Goal: Contribute content: Contribute content

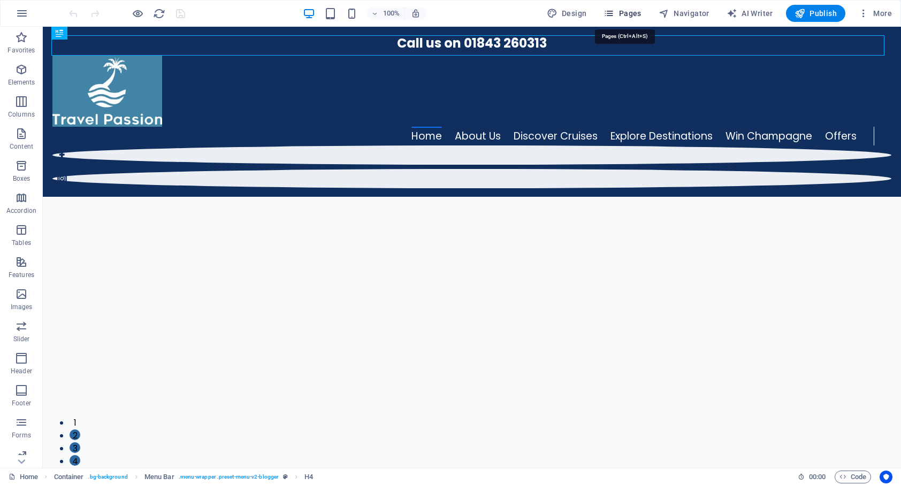
click at [633, 13] on span "Pages" at bounding box center [622, 13] width 37 height 11
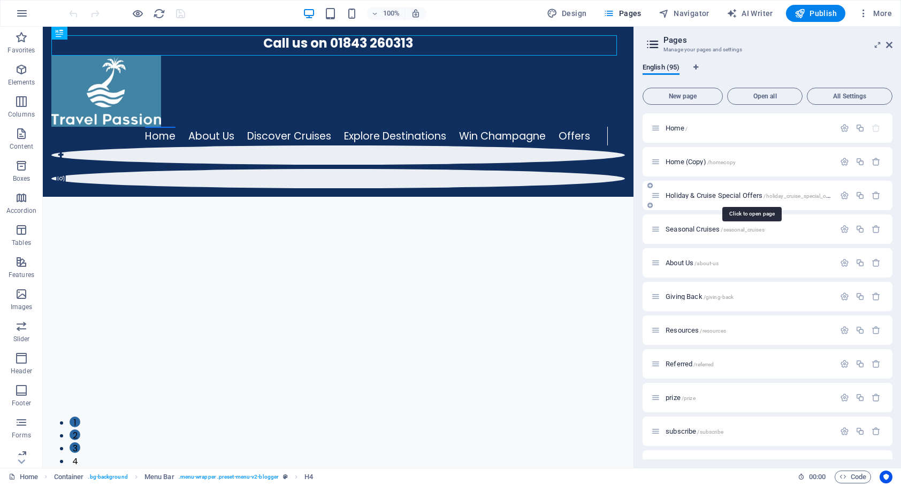
click at [684, 197] on span "Holiday & Cruise Special Offers /holiday_cruise_special_offers" at bounding box center [751, 196] width 171 height 8
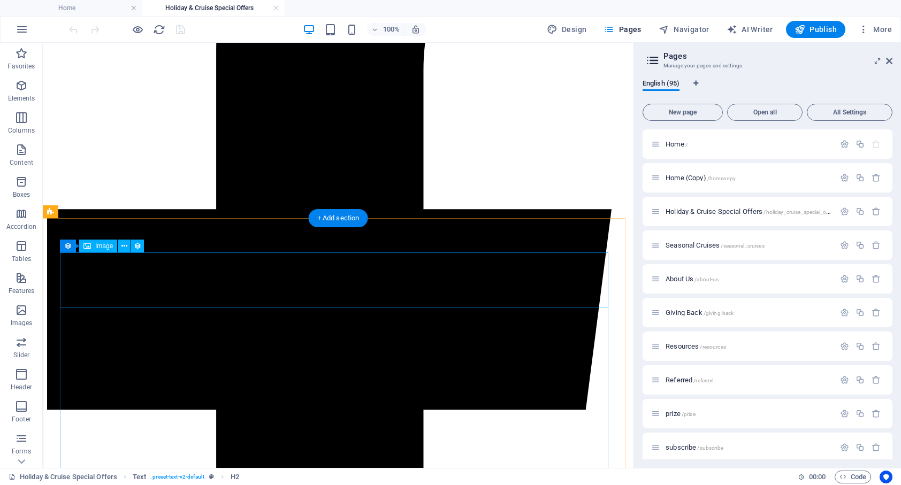
scroll to position [452, 0]
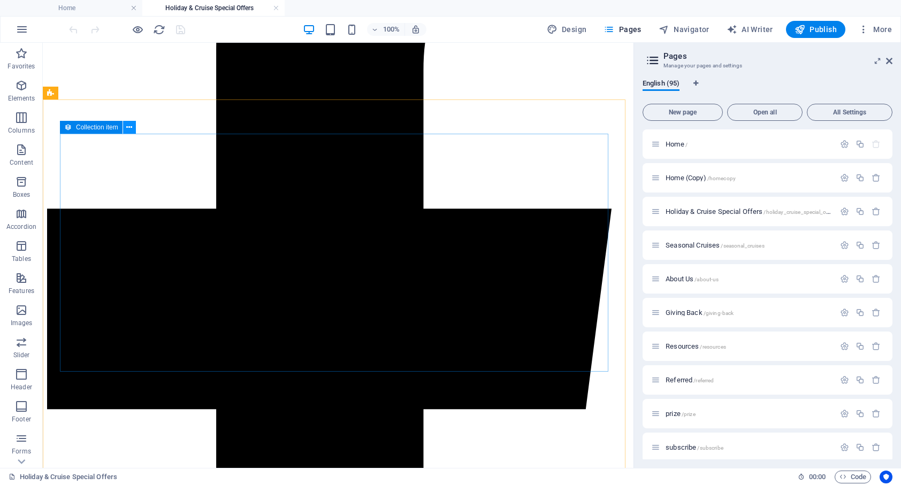
click at [131, 128] on icon at bounding box center [129, 127] width 6 height 11
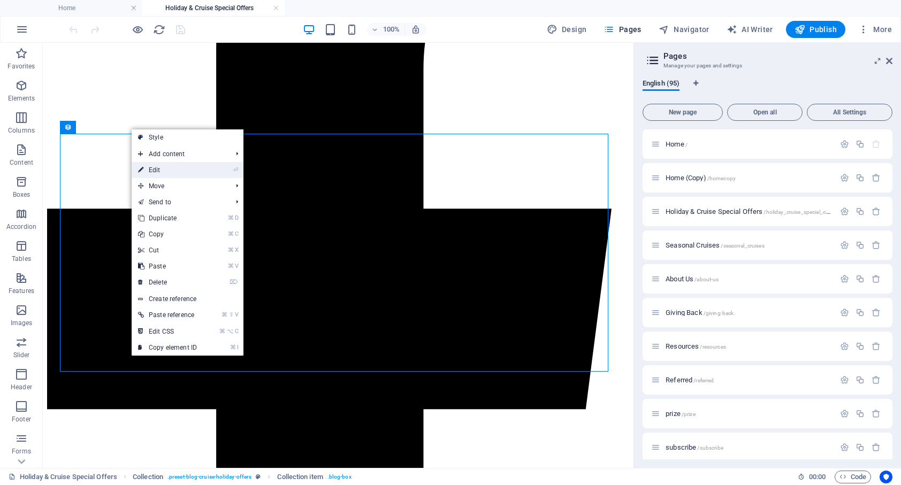
click at [154, 166] on link "⏎ Edit" at bounding box center [168, 170] width 72 height 16
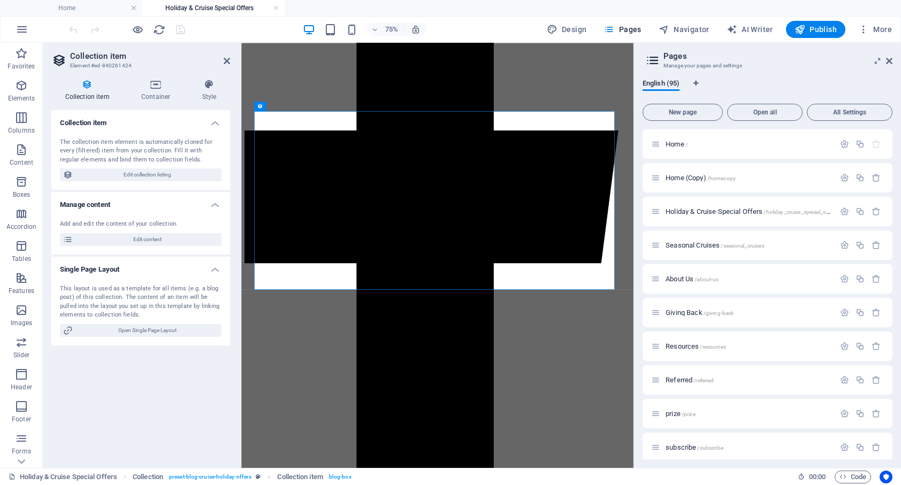
scroll to position [471, 0]
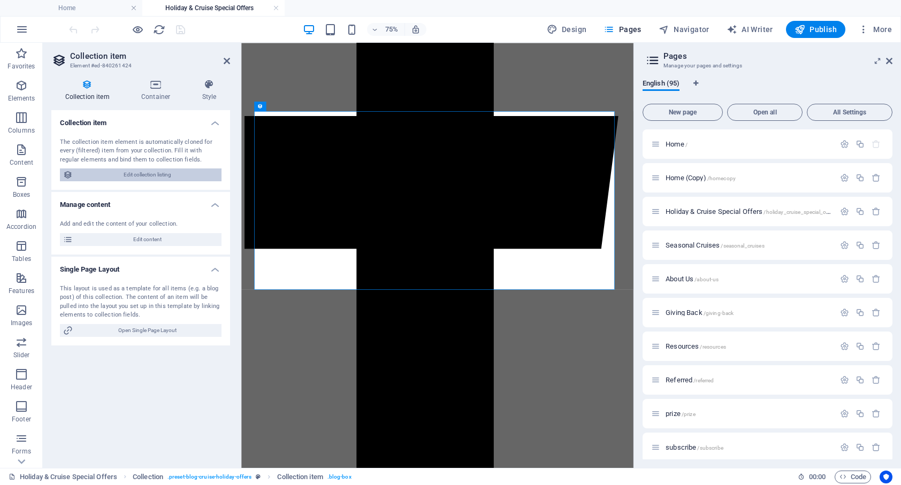
click at [141, 173] on span "Edit collection listing" at bounding box center [147, 175] width 142 height 13
select select "columns.publishing_date_DESC"
select select "columns.status"
select select "Published"
select select "columns.status"
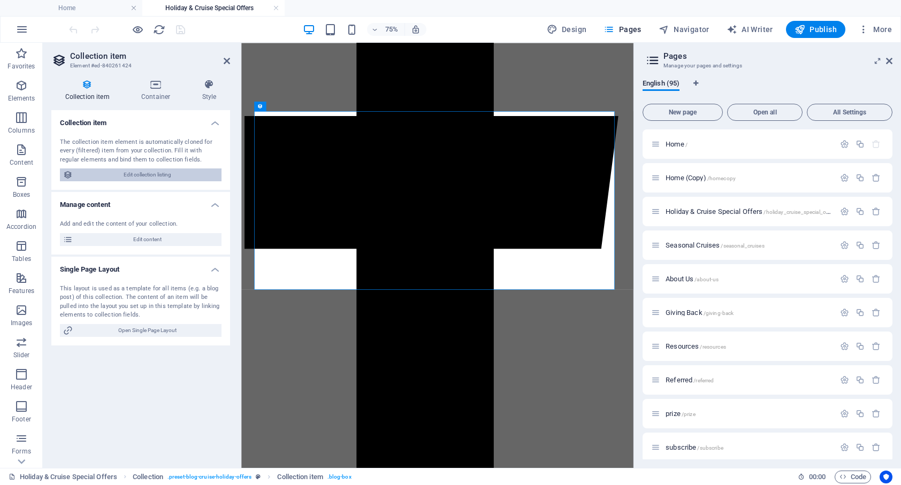
select select "Published"
select select "columns.expires"
select select "future"
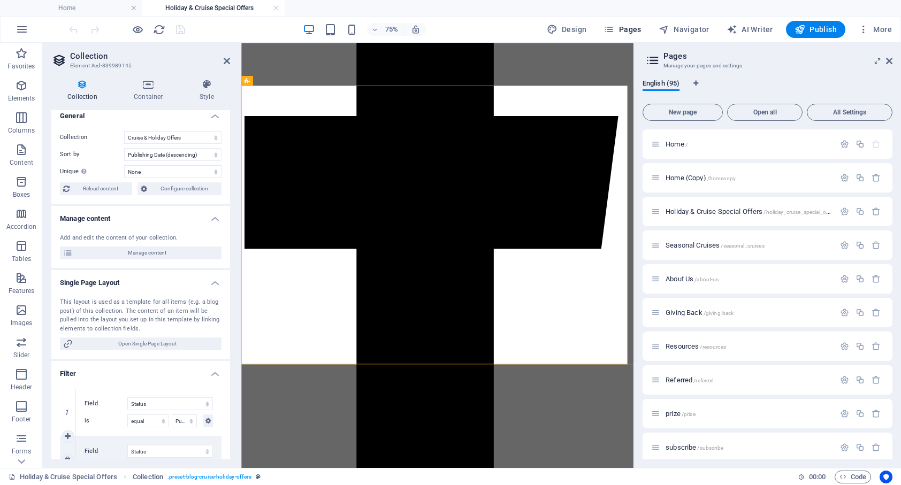
scroll to position [0, 0]
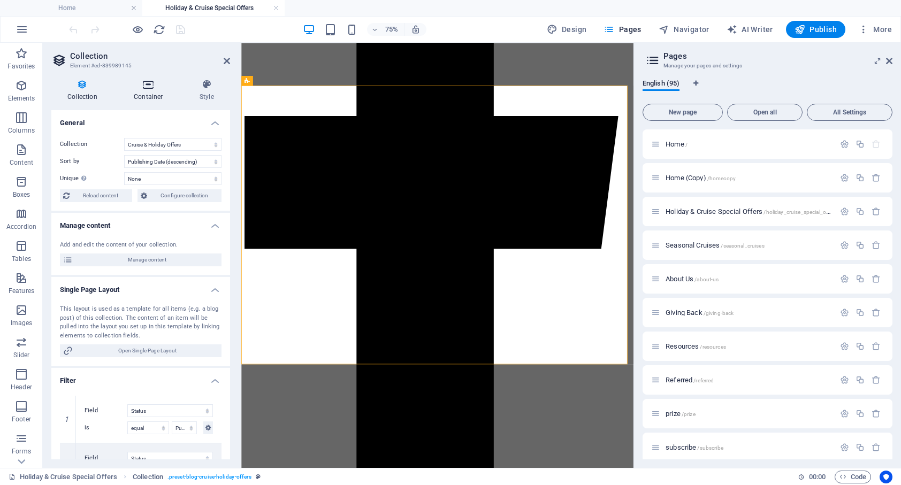
click at [145, 83] on icon at bounding box center [149, 84] width 62 height 11
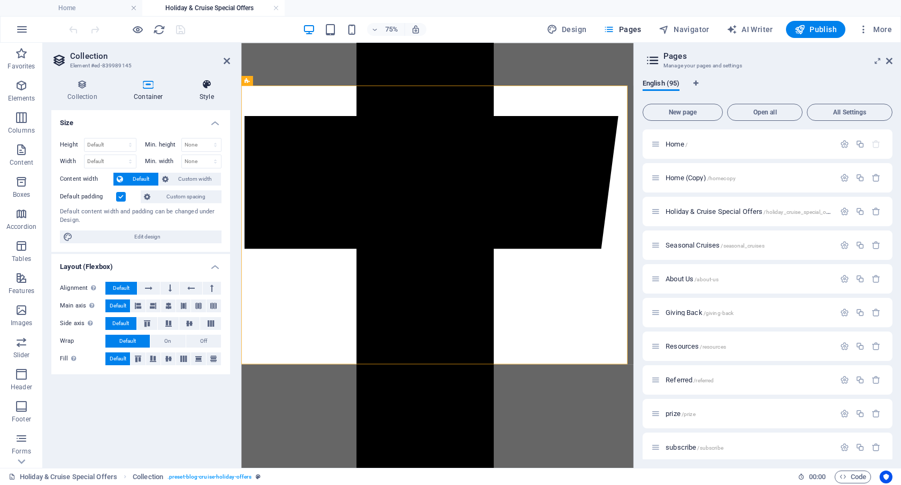
click at [208, 87] on icon at bounding box center [207, 84] width 47 height 11
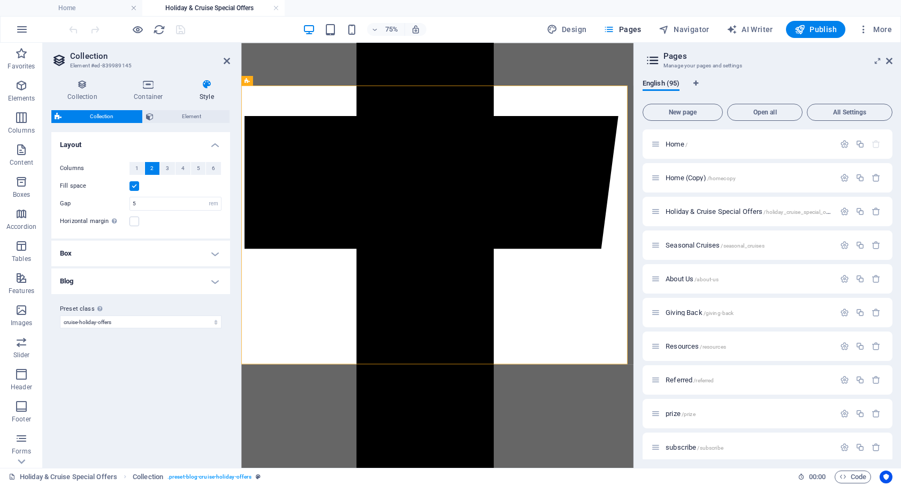
click at [207, 254] on h4 "Box" at bounding box center [140, 254] width 179 height 26
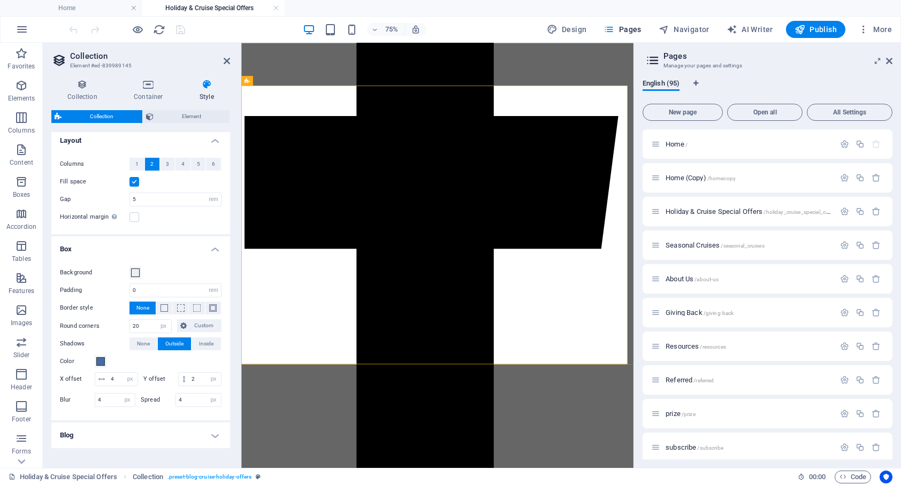
scroll to position [11, 0]
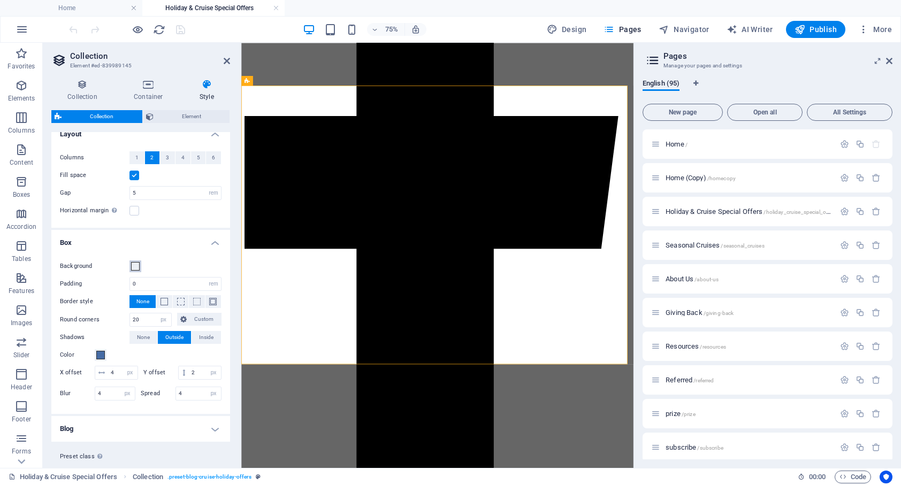
click at [134, 266] on span at bounding box center [135, 266] width 9 height 9
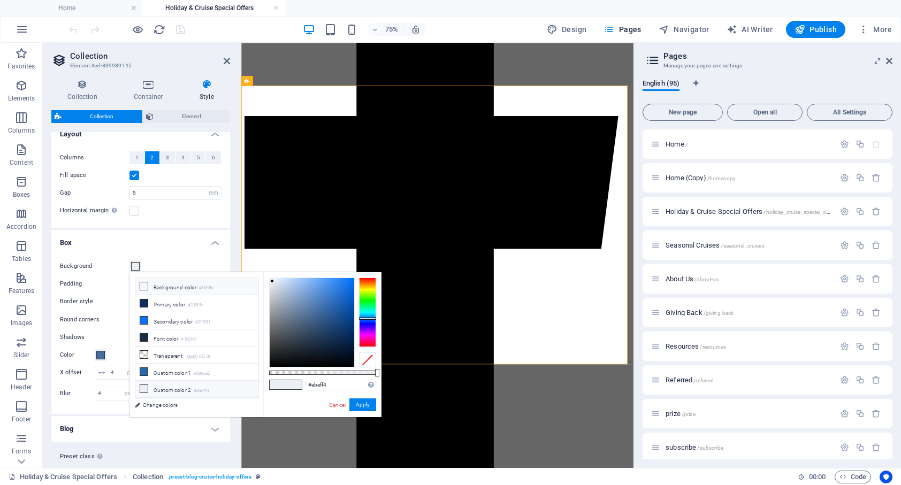
click at [142, 286] on icon at bounding box center [143, 286] width 7 height 7
type input "#f8f9fa"
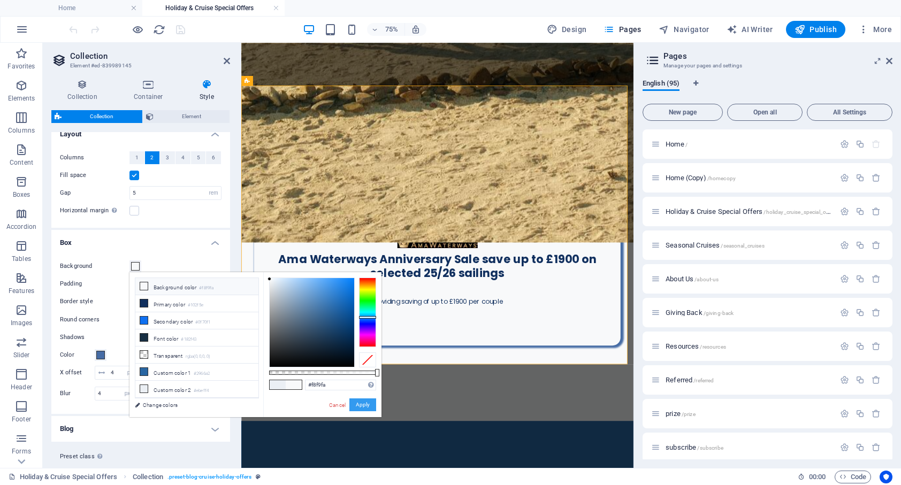
click at [363, 408] on button "Apply" at bounding box center [362, 405] width 27 height 13
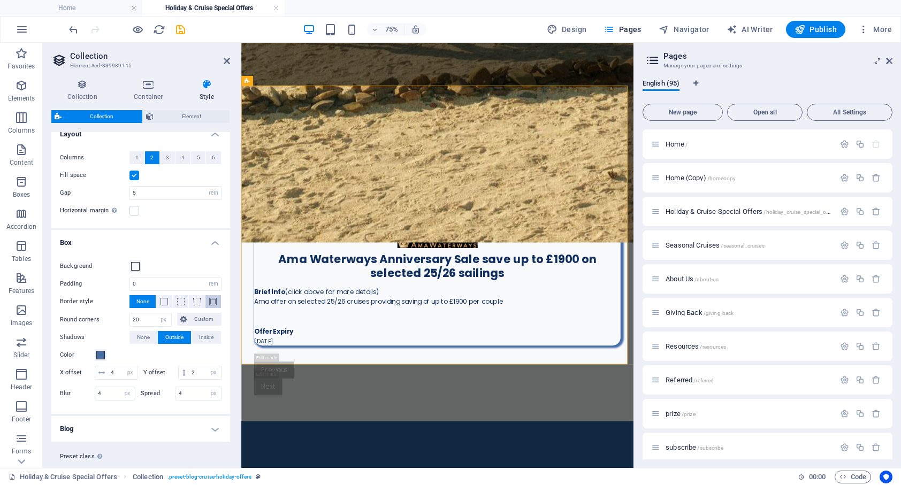
click at [212, 303] on span at bounding box center [212, 301] width 7 height 7
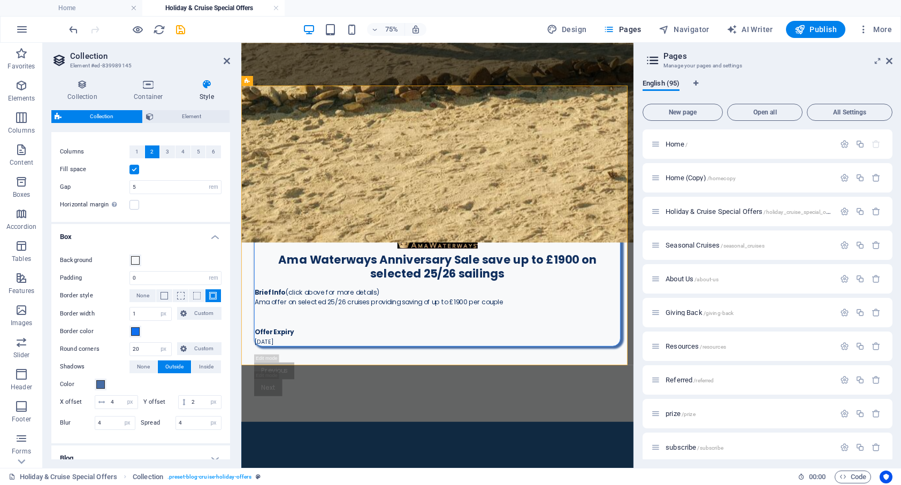
scroll to position [28, 0]
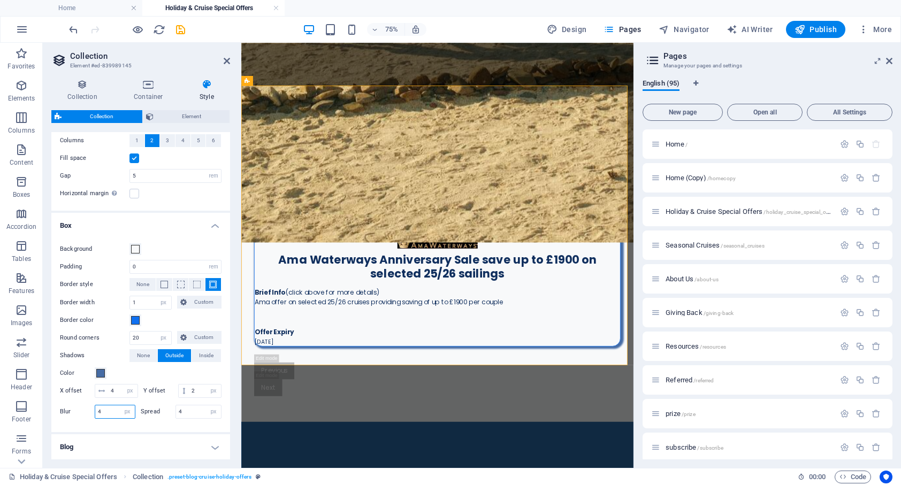
drag, startPoint x: 109, startPoint y: 424, endPoint x: 95, endPoint y: 425, distance: 13.4
click at [95, 418] on input "4" at bounding box center [115, 412] width 40 height 13
type input "10"
click at [142, 432] on div "Background Padding 0 px rem % vh vw Border style None Border width 1 px rem vw …" at bounding box center [140, 332] width 183 height 200
drag, startPoint x: 188, startPoint y: 426, endPoint x: 170, endPoint y: 427, distance: 18.2
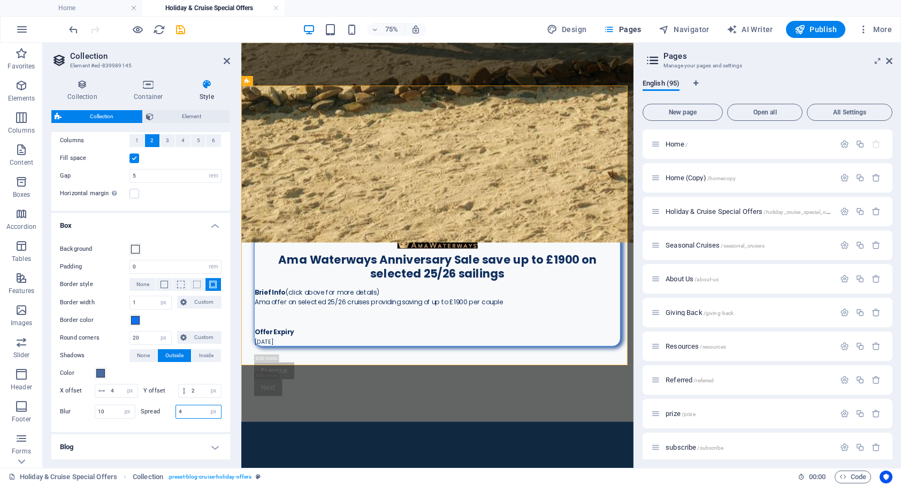
click at [170, 419] on div "Spread 4 px rem vh vw" at bounding box center [181, 412] width 81 height 14
type input "8"
click at [181, 432] on div "Background Padding 0 px rem % vh vw Border style None Border width 1 px rem vw …" at bounding box center [140, 332] width 183 height 200
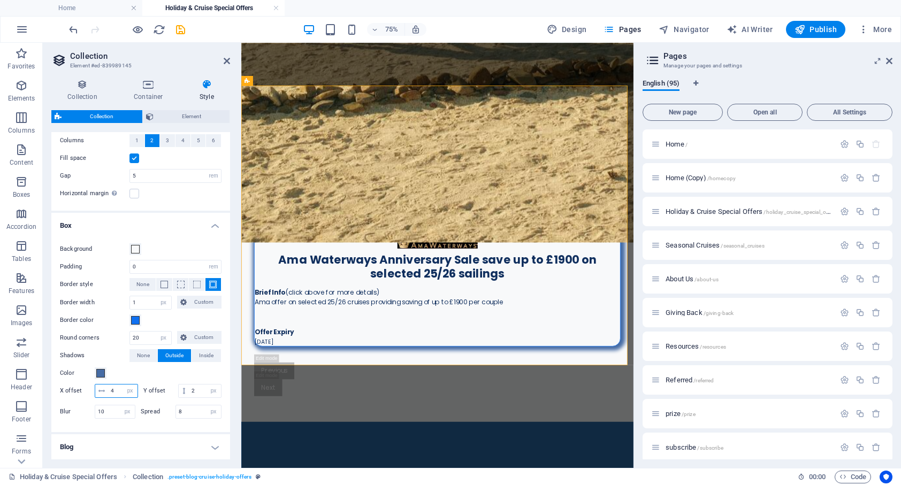
click at [121, 392] on input "4" at bounding box center [122, 391] width 29 height 13
drag, startPoint x: 119, startPoint y: 392, endPoint x: 112, endPoint y: 392, distance: 7.0
click at [112, 392] on input "4" at bounding box center [122, 391] width 29 height 13
type input "48"
drag, startPoint x: 117, startPoint y: 404, endPoint x: 110, endPoint y: 405, distance: 7.0
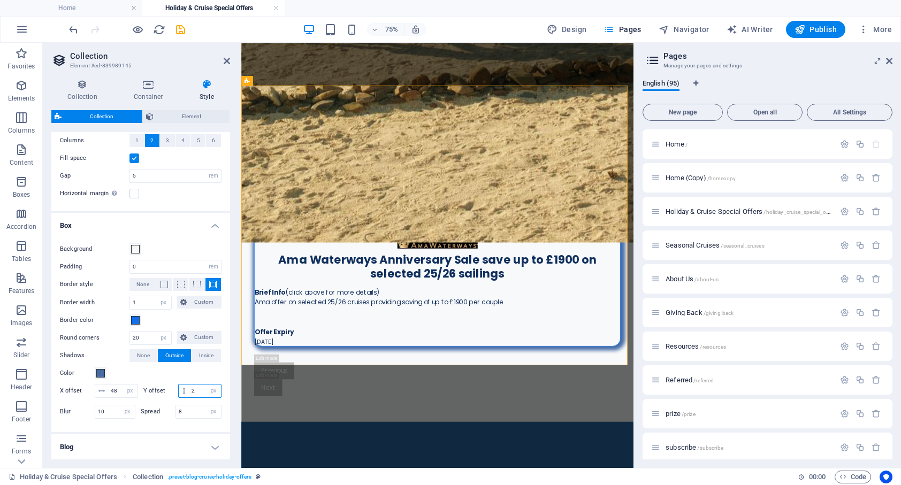
click at [189, 398] on input "2" at bounding box center [205, 391] width 32 height 13
type input "4"
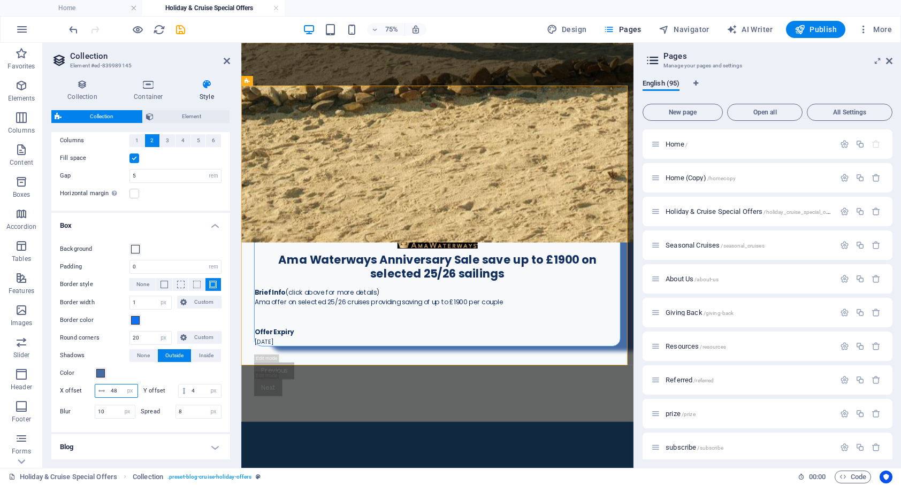
drag, startPoint x: 117, startPoint y: 390, endPoint x: 111, endPoint y: 391, distance: 5.9
click at [111, 391] on input "48" at bounding box center [122, 391] width 29 height 13
type input "8"
click at [351, 456] on div "Cruise Offers Ama Waterways Anniversary Sale save up to £1900 on selected 25/26…" at bounding box center [502, 361] width 523 height 374
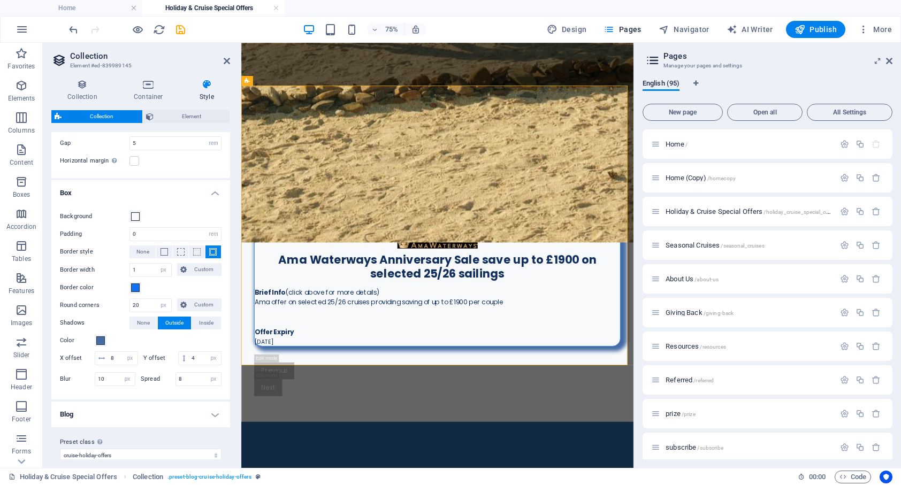
scroll to position [48, 0]
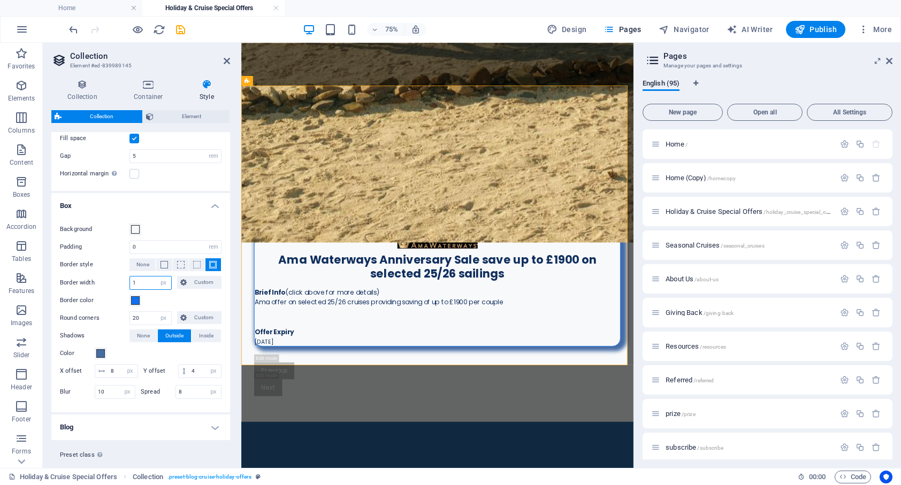
drag, startPoint x: 140, startPoint y: 283, endPoint x: 133, endPoint y: 283, distance: 7.0
click at [133, 283] on input "1" at bounding box center [150, 283] width 41 height 13
type input "4"
click at [165, 355] on div "Color" at bounding box center [141, 353] width 162 height 13
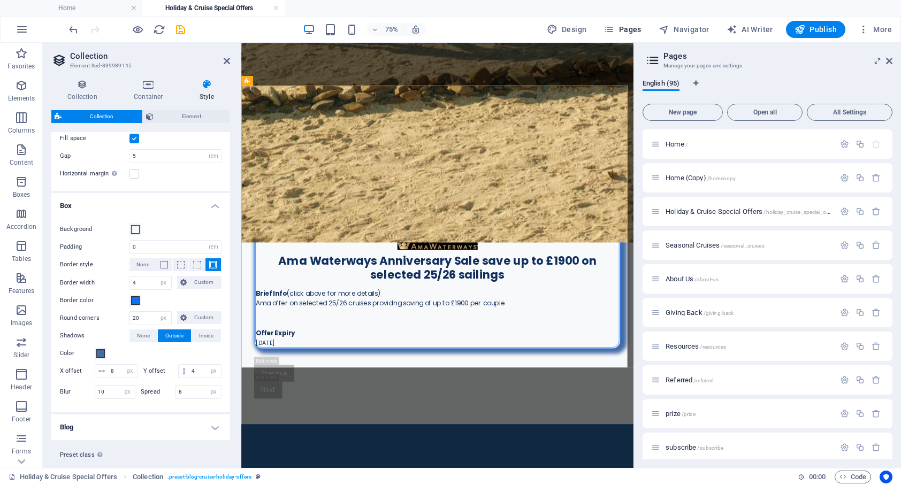
click at [183, 358] on div "Color" at bounding box center [141, 353] width 162 height 13
click at [138, 303] on span at bounding box center [135, 300] width 9 height 9
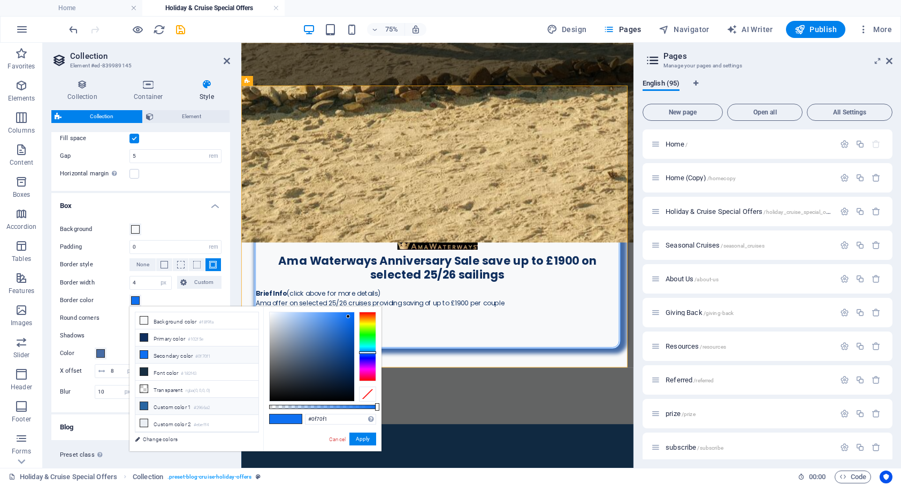
click at [147, 405] on icon at bounding box center [143, 405] width 7 height 7
type input "#2966a2"
click at [369, 442] on button "Apply" at bounding box center [362, 439] width 27 height 13
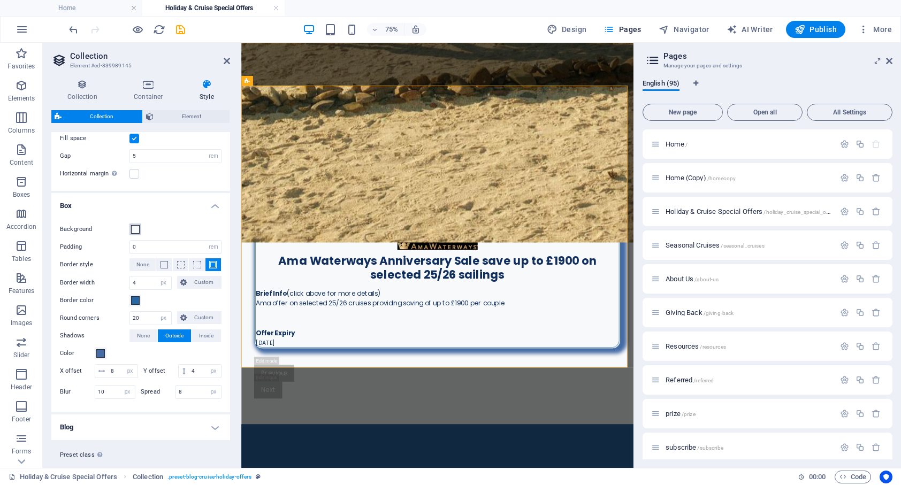
click at [135, 230] on span at bounding box center [135, 229] width 9 height 9
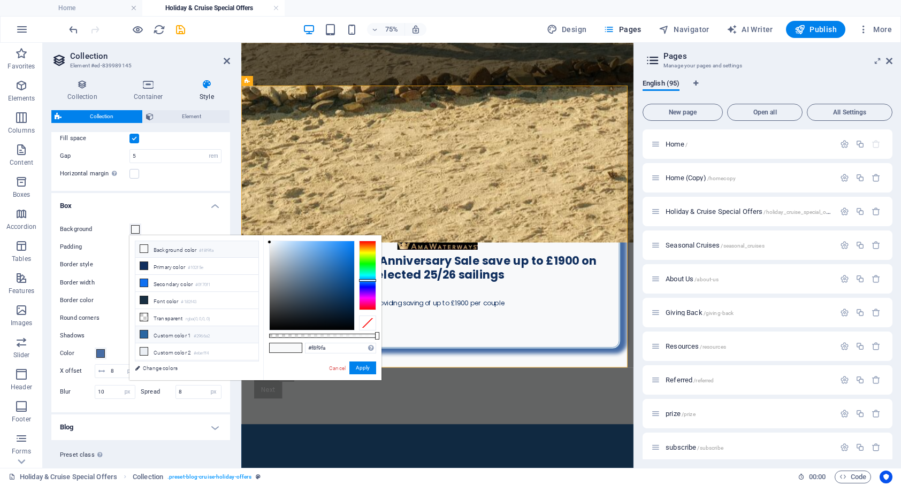
scroll to position [0, 0]
click at [338, 365] on link "Cancel" at bounding box center [337, 368] width 19 height 8
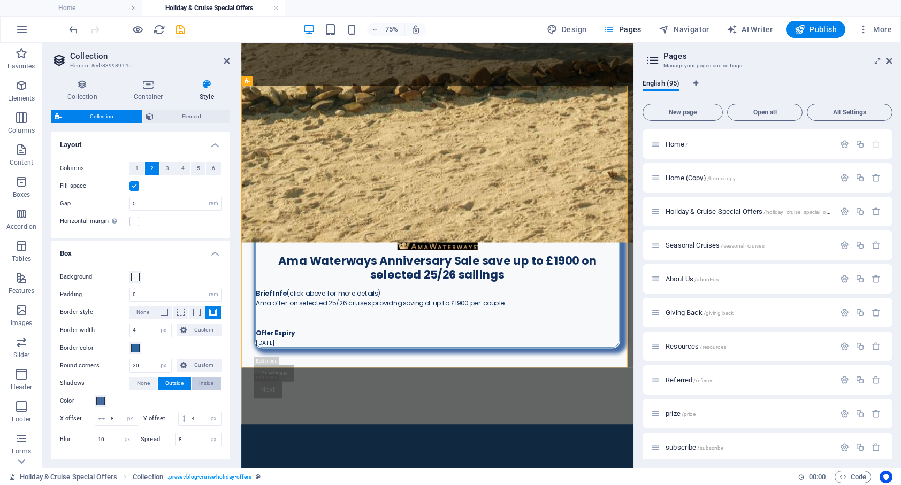
click at [200, 384] on span "Inside" at bounding box center [206, 383] width 14 height 13
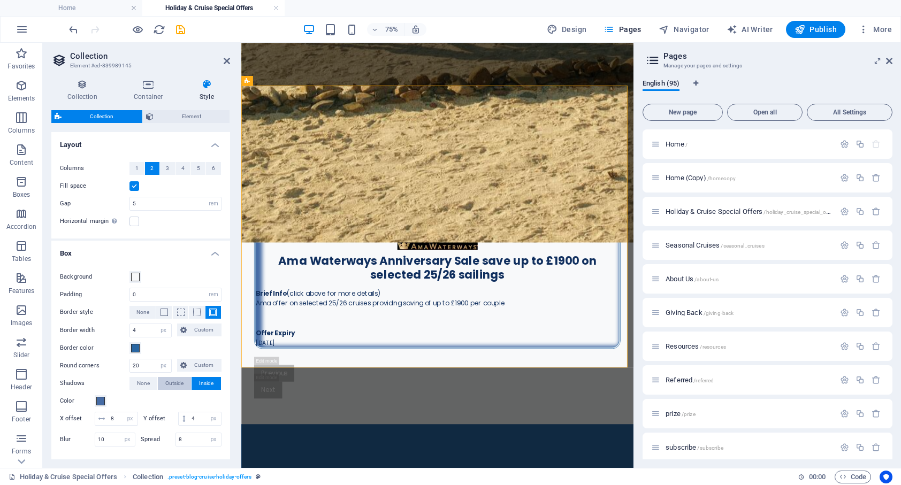
click at [170, 385] on span "Outside" at bounding box center [174, 383] width 18 height 13
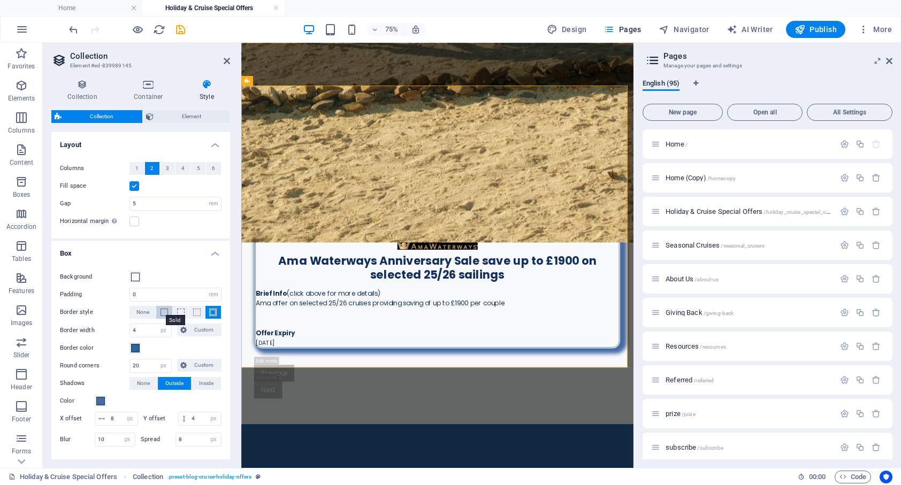
click at [164, 312] on span at bounding box center [164, 312] width 7 height 7
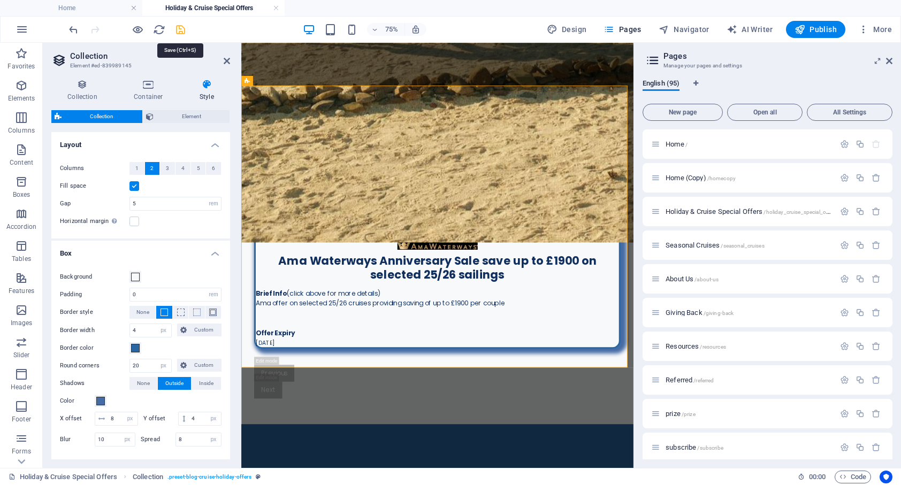
click at [182, 30] on icon "save" at bounding box center [180, 30] width 12 height 12
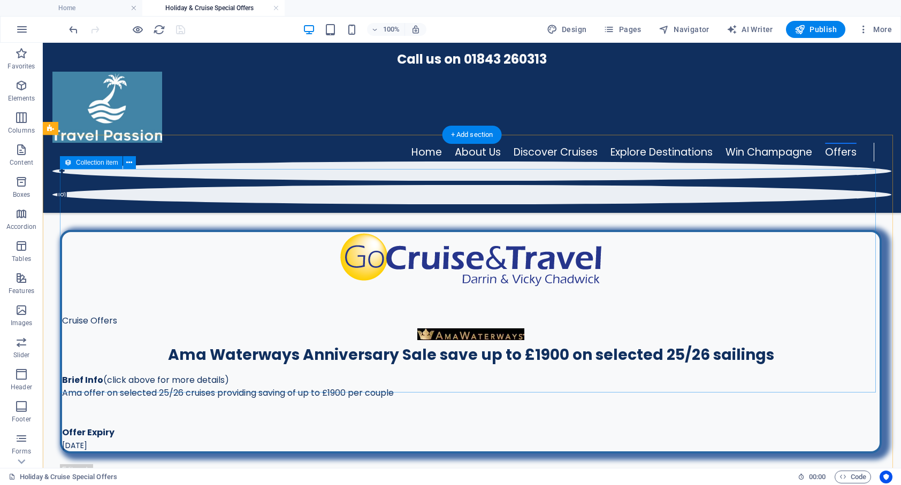
scroll to position [387, 0]
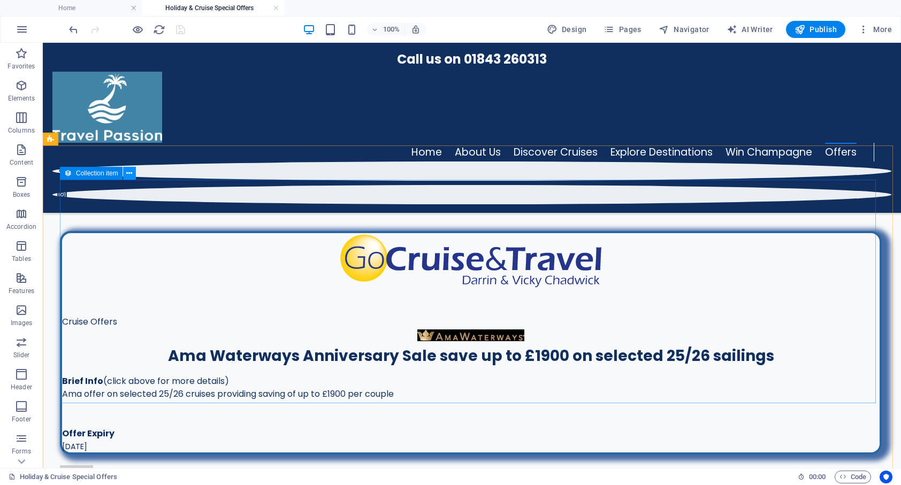
click at [128, 173] on icon at bounding box center [129, 173] width 6 height 11
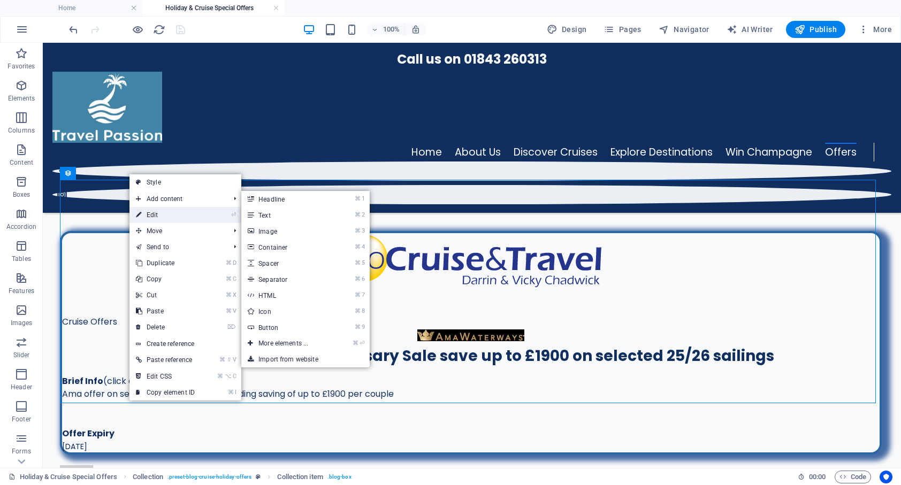
click at [158, 210] on link "⏎ Edit" at bounding box center [165, 215] width 72 height 16
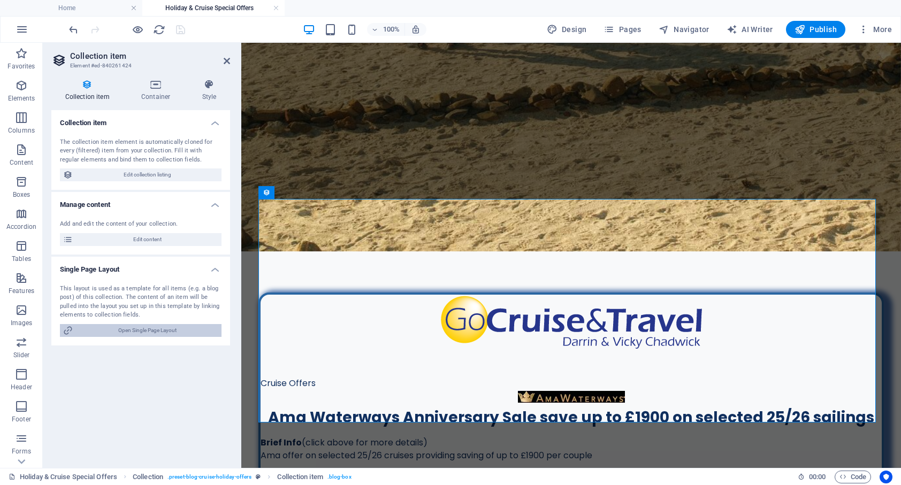
click at [132, 330] on span "Open Single Page Layout" at bounding box center [147, 330] width 142 height 13
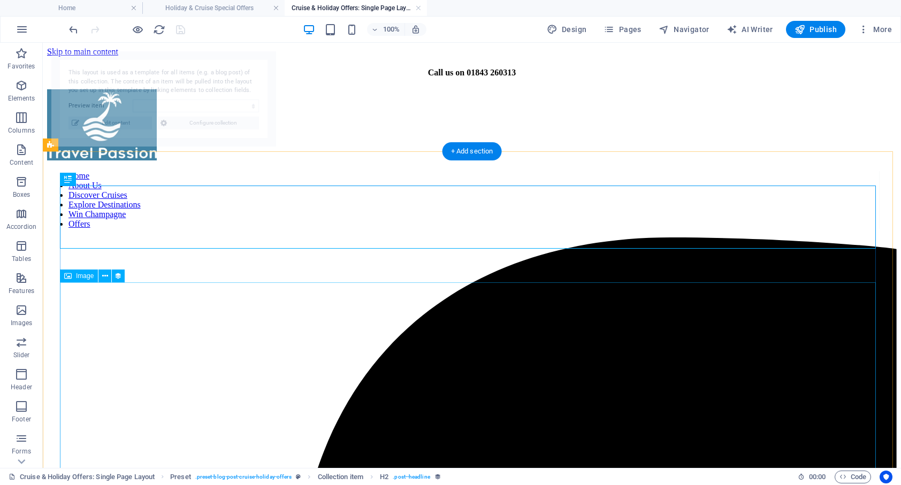
scroll to position [0, 0]
select select "689da4639e4457f5f40ae2c4"
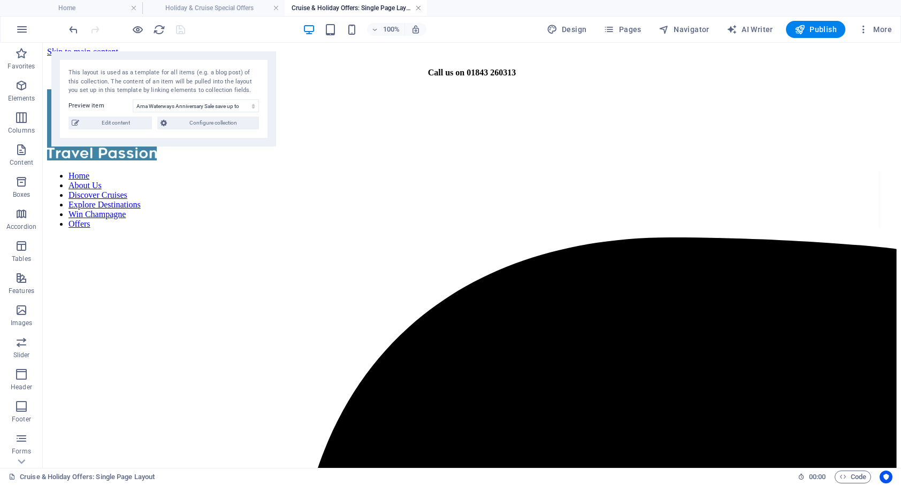
click at [418, 7] on link at bounding box center [418, 8] width 6 height 10
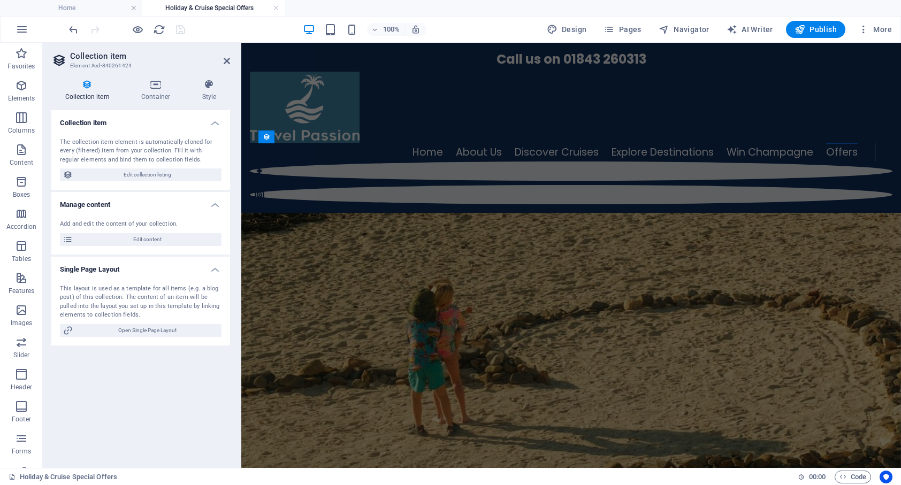
scroll to position [387, 0]
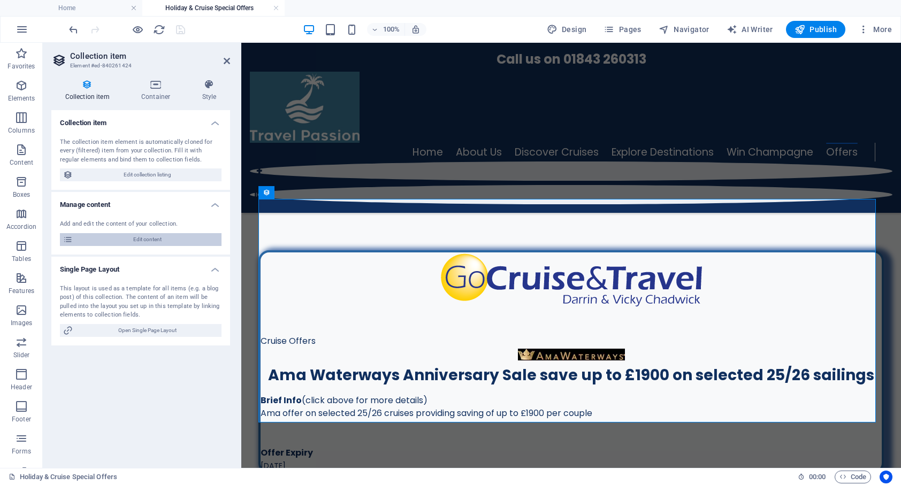
click at [151, 239] on span "Edit content" at bounding box center [147, 239] width 142 height 13
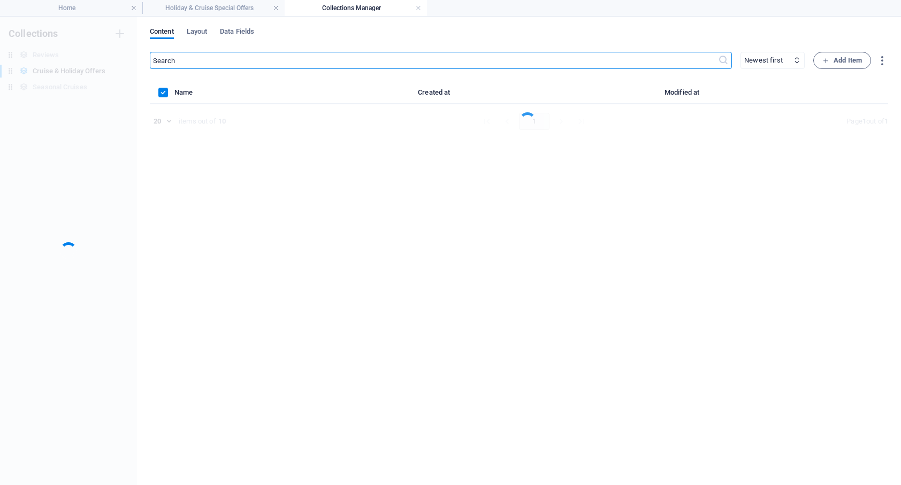
scroll to position [0, 0]
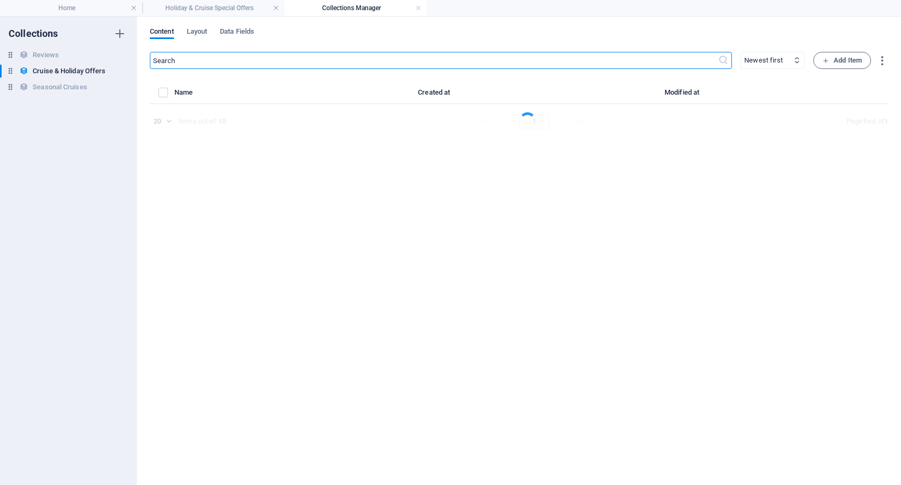
select select "Cruise Offers"
select select "Published"
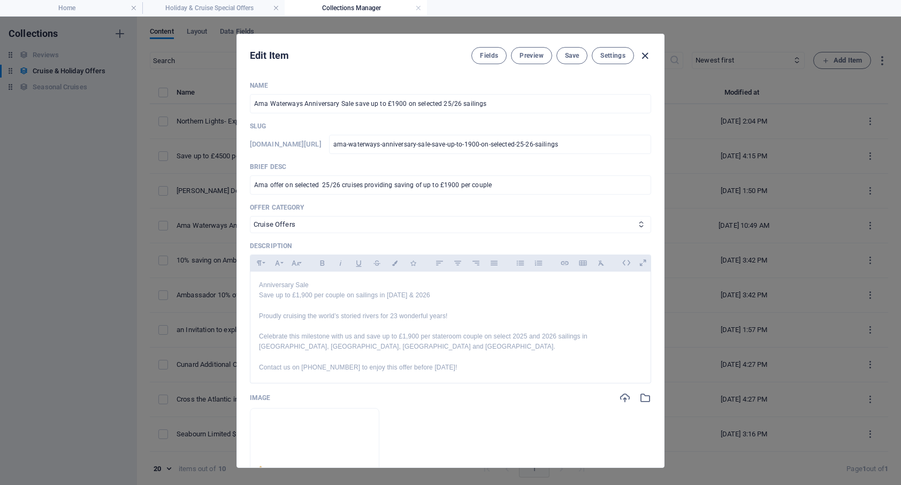
click at [645, 57] on icon "button" at bounding box center [645, 56] width 12 height 12
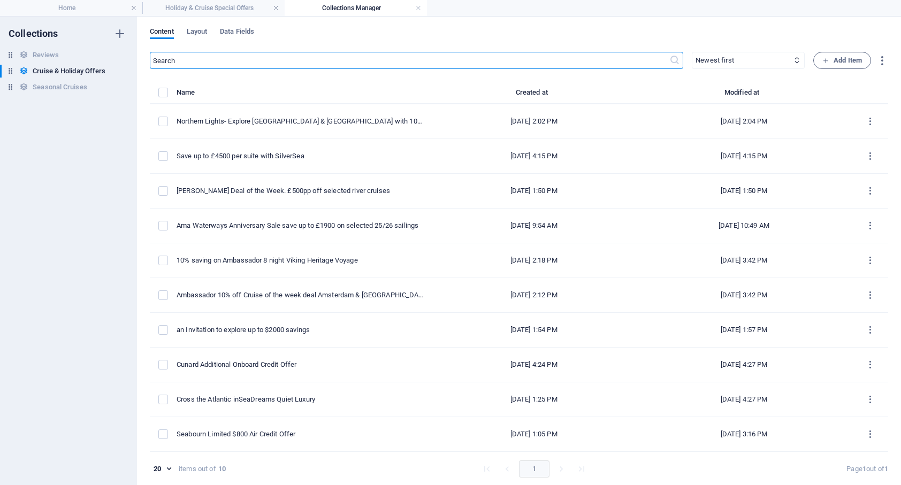
type input "[DATE]"
type input "ama-waterways-anniversary-sale-save-up-to-1900-on-selected-25-26-sailings"
click at [836, 60] on span "Add Item" at bounding box center [842, 60] width 40 height 13
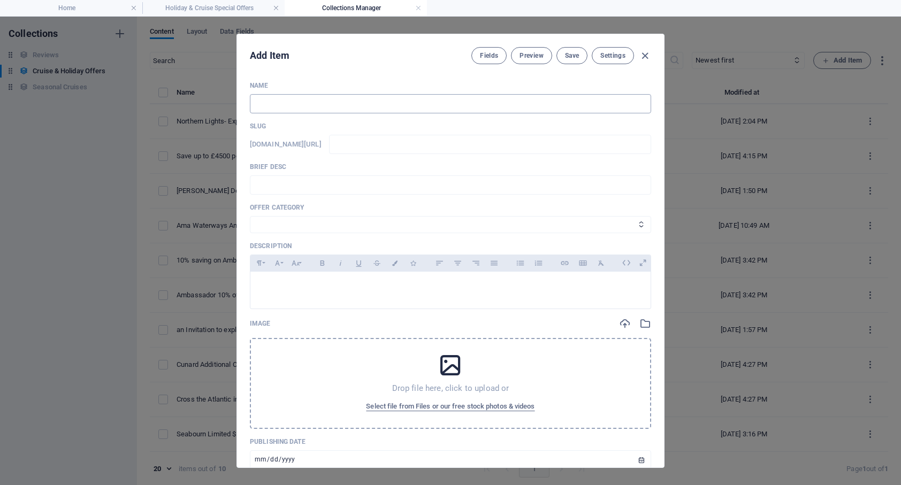
click at [319, 109] on input "text" at bounding box center [450, 103] width 401 height 19
type input "O"
type input "o"
type input "Oc"
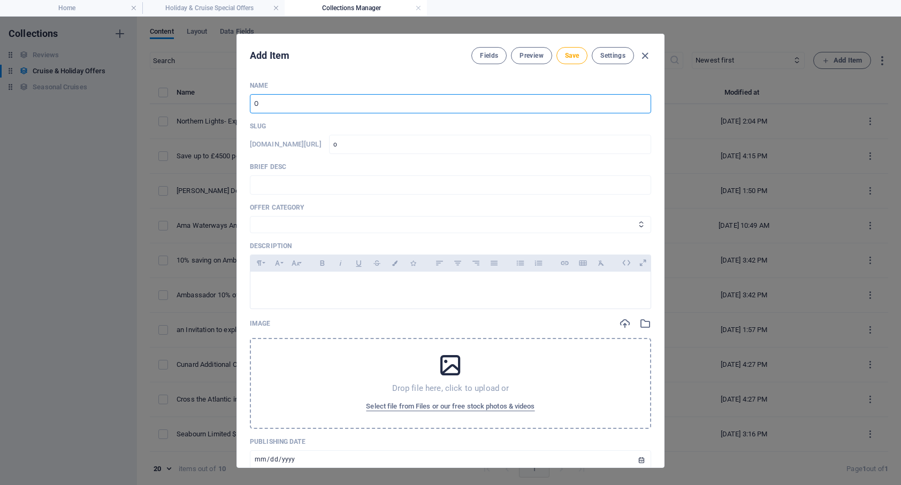
type input "oc"
type input "Oce"
type input "oce"
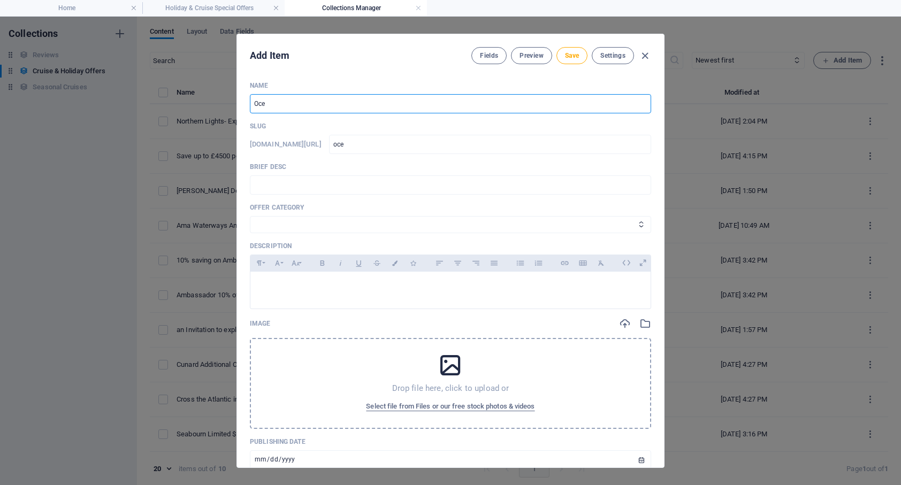
type input "Ocea"
type input "ocea"
type input "Ocean"
type input "ocean"
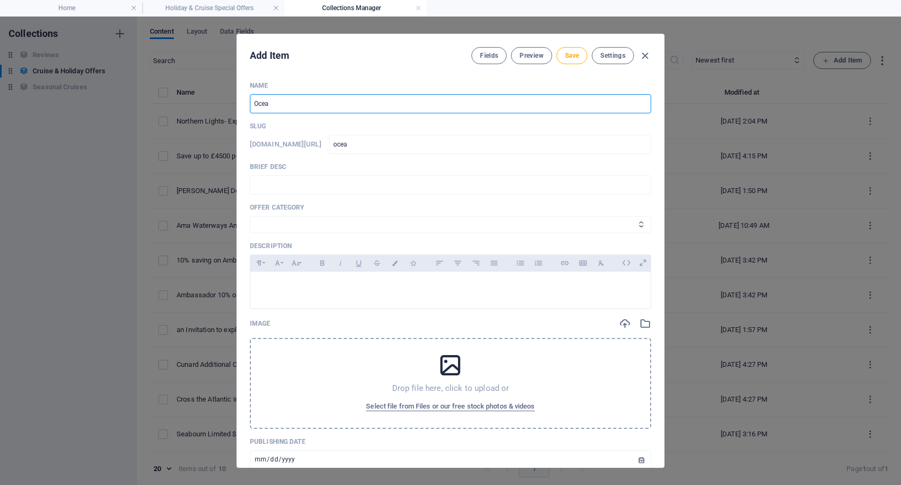
type input "ocean"
type input "Oceana"
type input "oceana"
type input "Ocean"
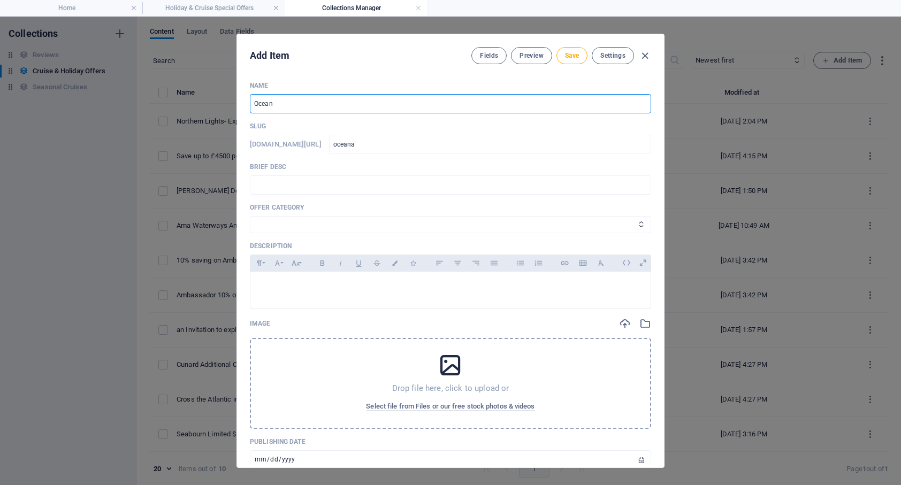
type input "ocean"
type input "Oceani"
type input "oceani"
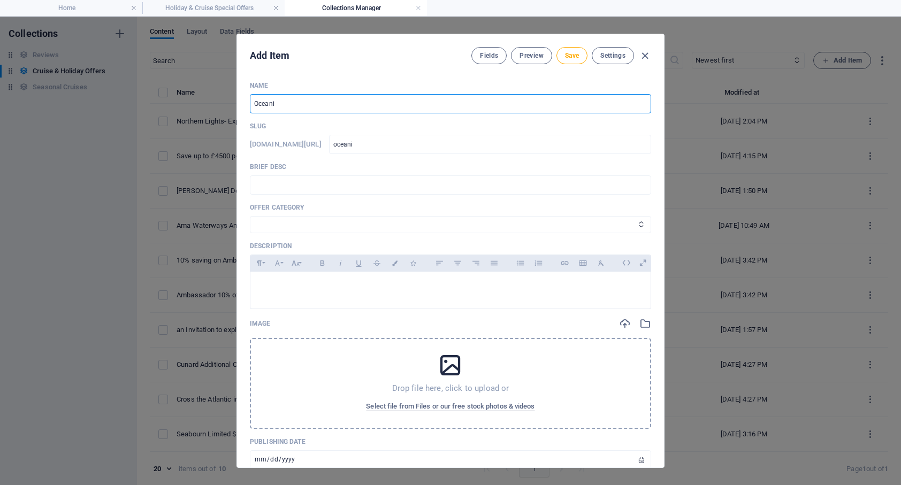
type input "Oceania"
type input "oceania"
type input "Oceania E"
type input "oceania-e"
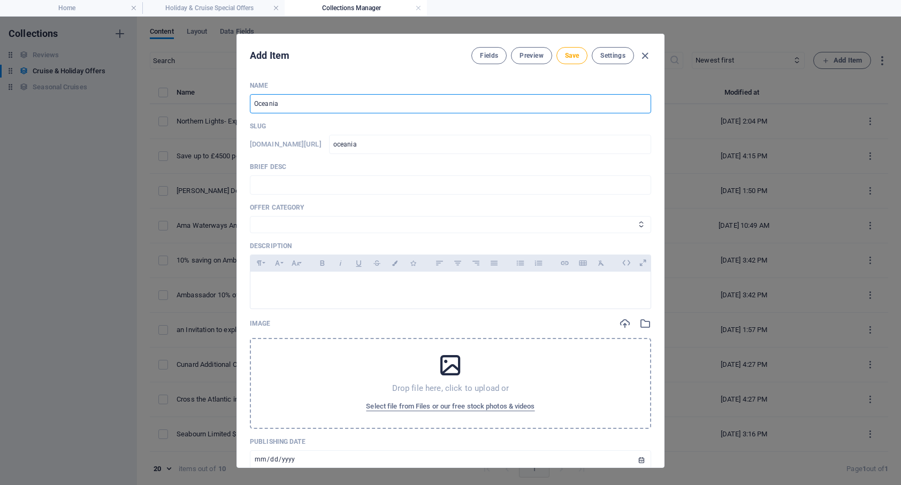
type input "oceania-e"
type input "Oceania Ex"
type input "oceania-ex"
type input "Oceania Exc"
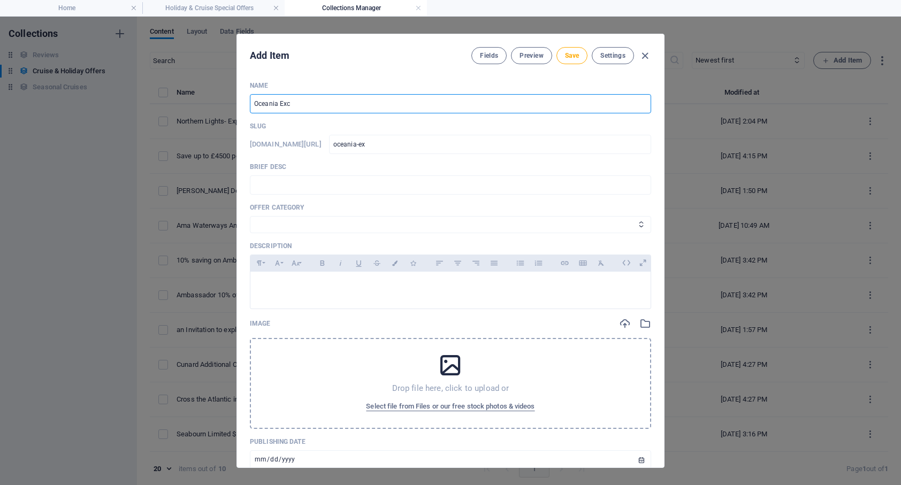
type input "oceania-exc"
type input "Oceania Ex"
type input "oceania-ex"
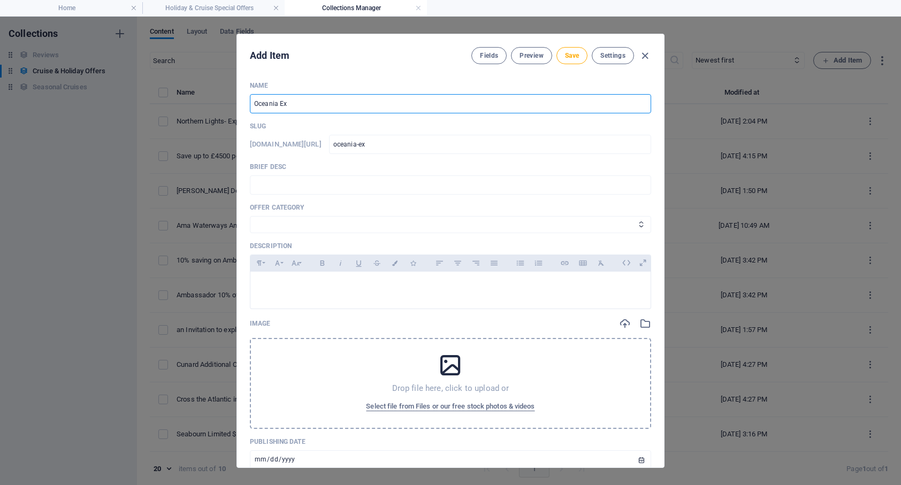
type input "Oceania Exe"
type input "oceania-exe"
type input "Oceania Exep"
type input "oceania-exep"
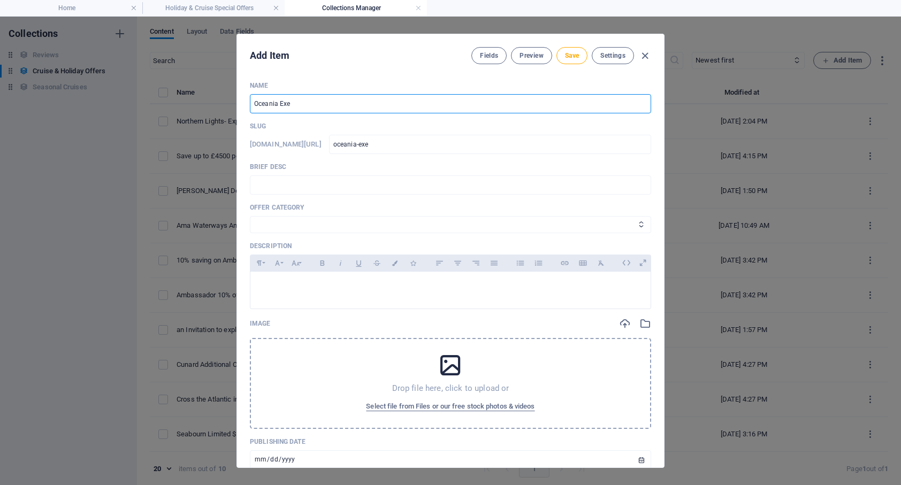
type input "oceania-exep"
type input "Oceania Exept"
type input "oceania-exept"
type input "Oceania Exepti"
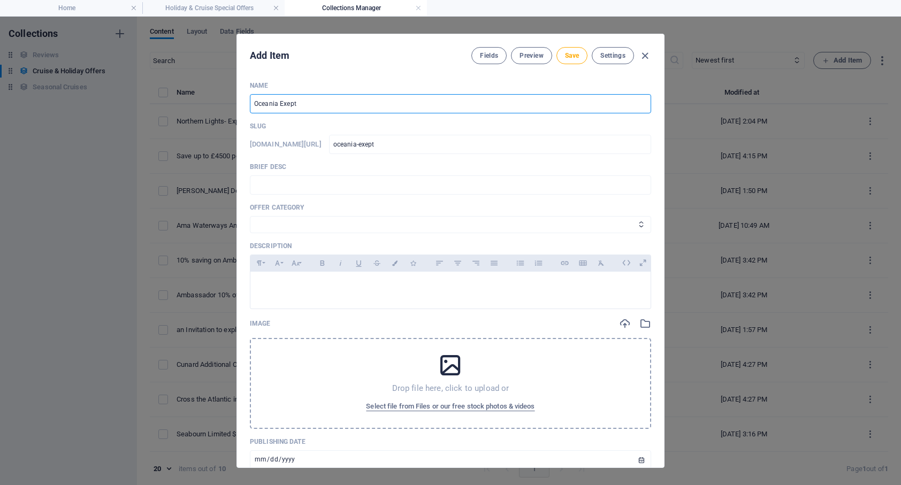
type input "oceania-exepti"
type input "Oceania Exeptio"
type input "oceania-exeptio"
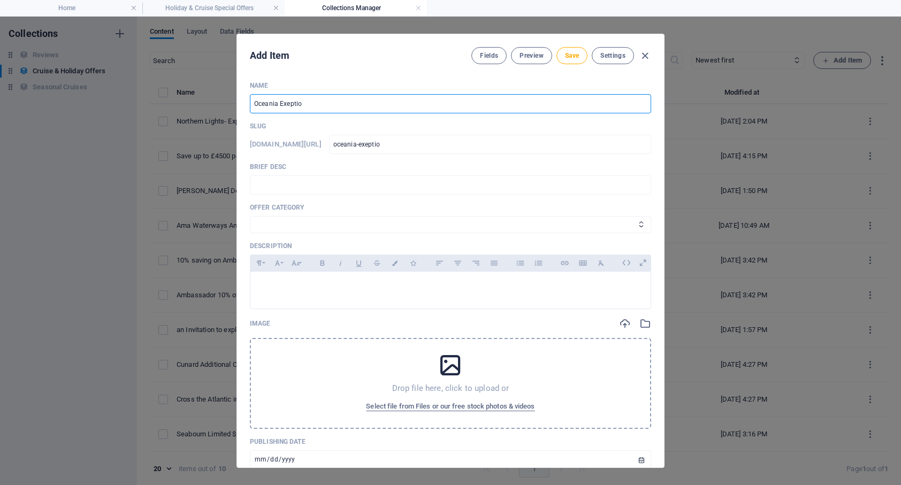
type input "Oceania Exeption"
type input "oceania-exeption"
type input "Oceania Exeptiona"
type input "oceania-exeptiona"
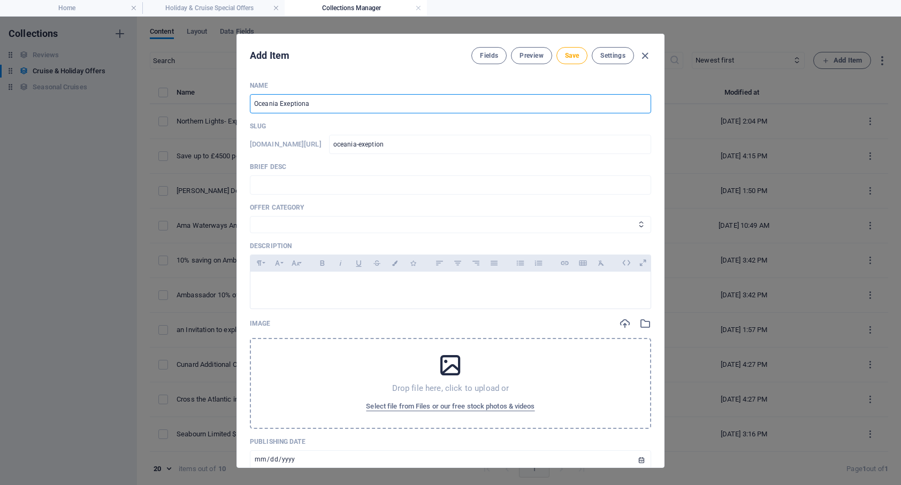
type input "oceania-exeptiona"
type input "Oceania Exeptional"
type input "oceania-exeptional"
type input "Oceania Exeptional S"
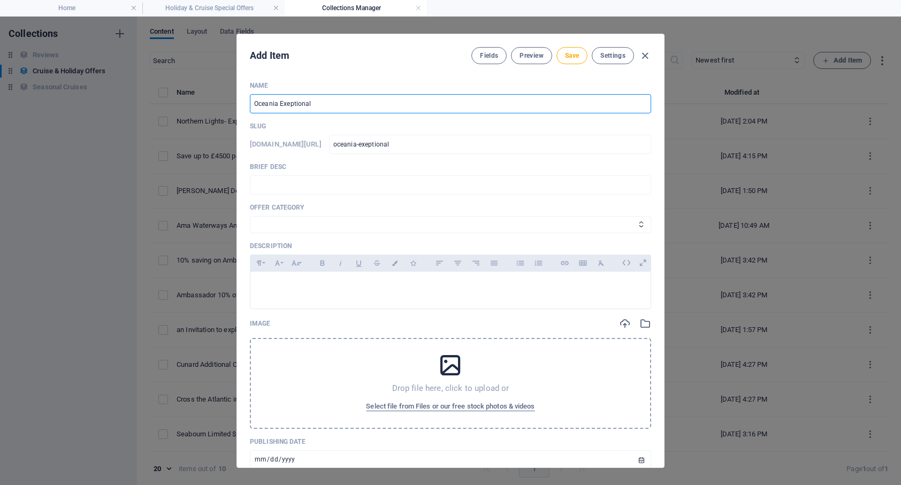
type input "oceania-exeptional-s"
type input "Oceania Exeptional Sa"
type input "oceania-exeptional-sa"
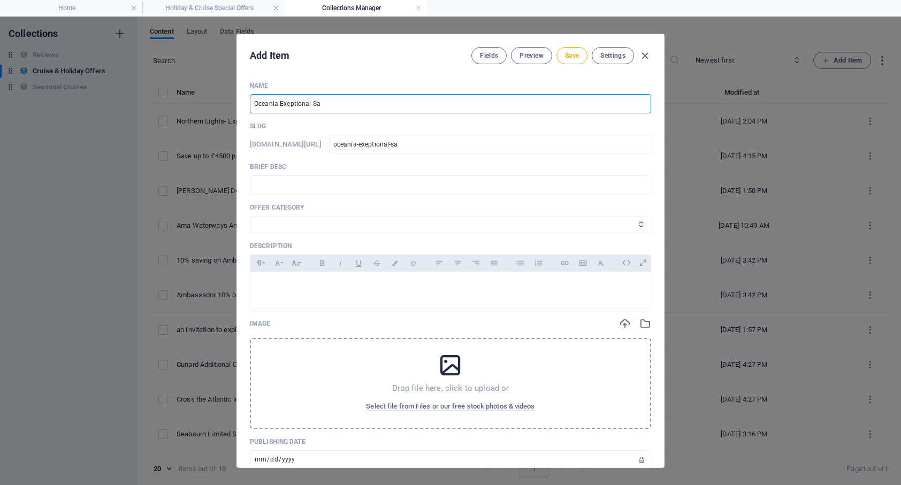
type input "Oceania Exceptional Sa"
type input "oceania-exceptional-sa"
click at [327, 105] on input "Oceania Exceptional Sa" at bounding box center [450, 103] width 401 height 19
type input "Oceania Exceptional Sav"
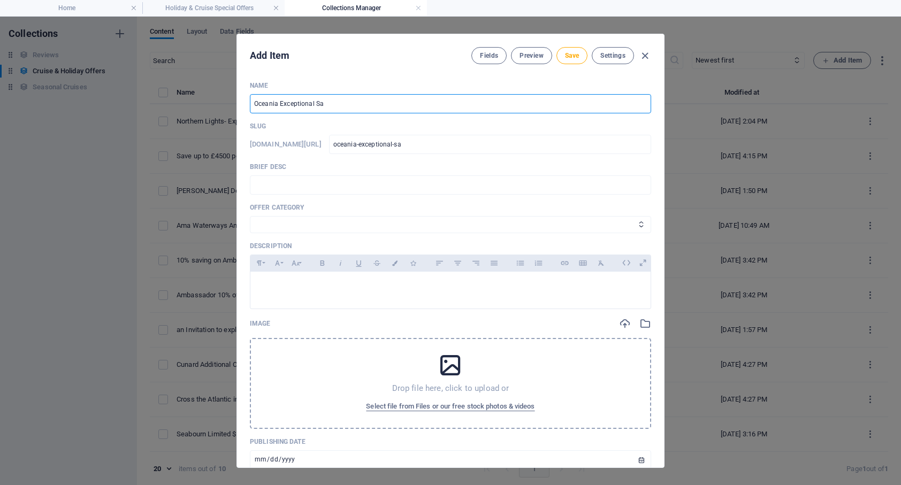
type input "oceania-exceptional-sav"
type input "Oceania Exceptional Savi"
type input "oceania-exceptional-savi"
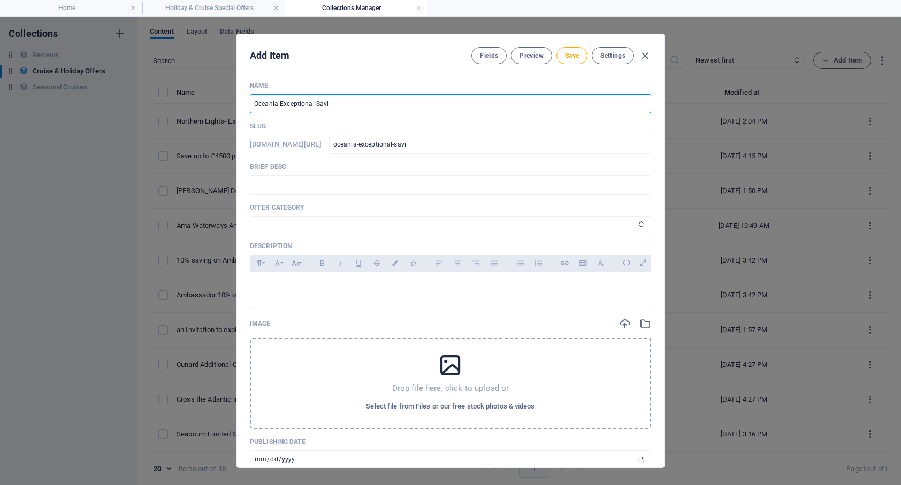
type input "Oceania Exceptional Savin"
type input "oceania-exceptional-savin"
type input "Oceania Exceptional Saving"
type input "oceania-exceptional-saving"
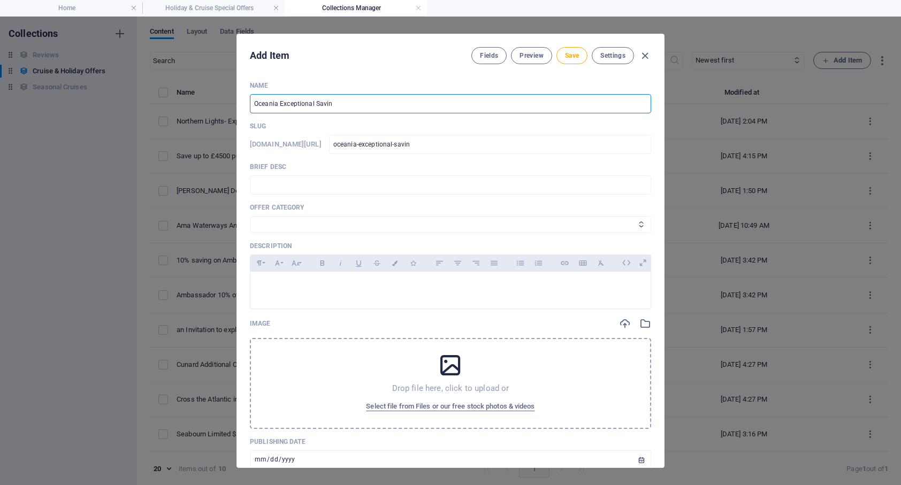
type input "oceania-exceptional-saving"
type input "Oceania Exceptional Savings"
type input "oceania-exceptional-savings"
type input "Oceania Exceptional Savings o"
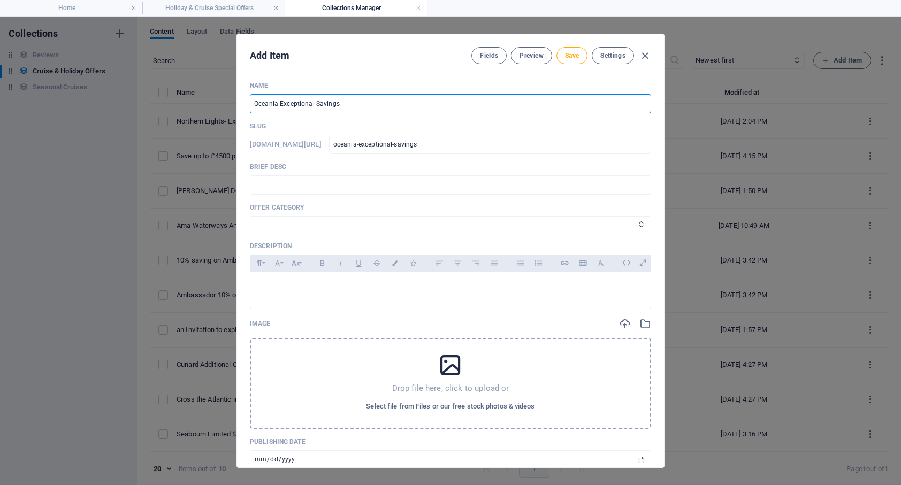
type input "oceania-exceptional-savings-o"
type input "Oceania Exceptional Savings of"
type input "oceania-exceptional-savings-of"
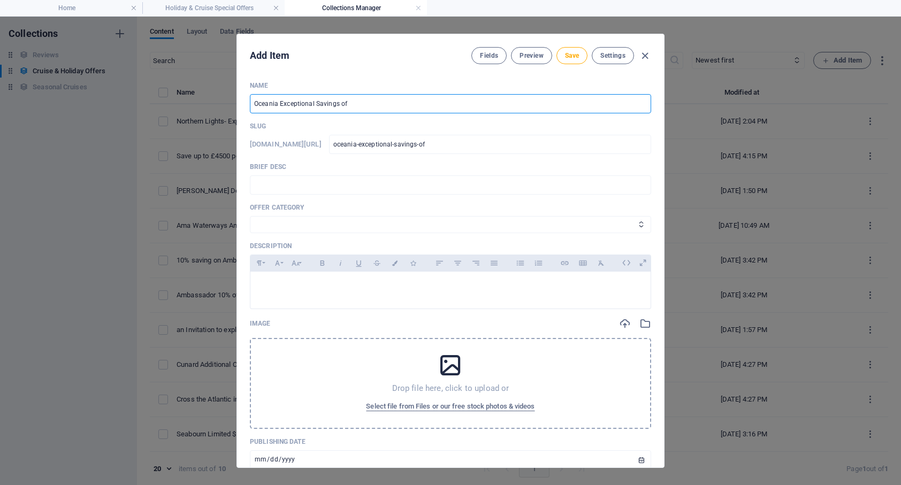
type input "Oceania Exceptional Savings of u"
type input "oceania-exceptional-savings-of-u"
type input "Oceania Exceptional Savings of u t"
type input "oceania-exceptional-savings-of-u-t"
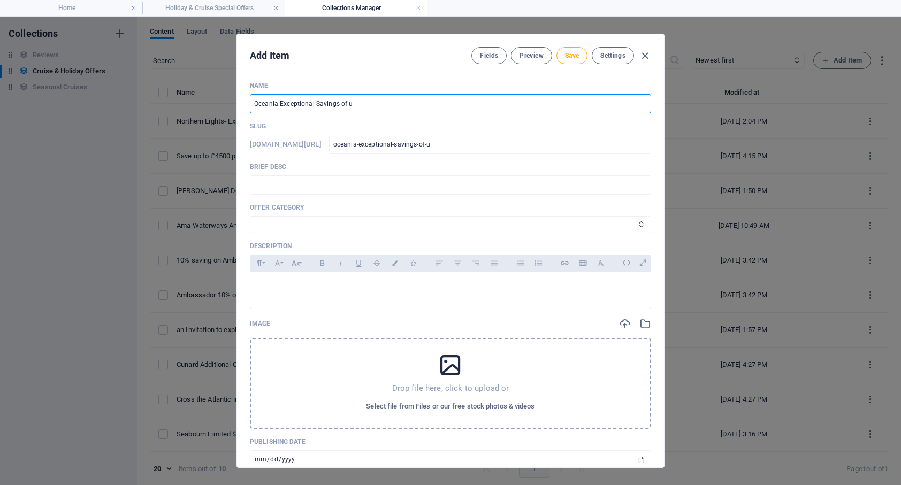
type input "oceania-exceptional-savings-of-u-t"
type input "Oceania Exceptional Savings of u"
type input "oceania-exceptional-savings-of-u"
type input "Oceania Exceptional Savings of up"
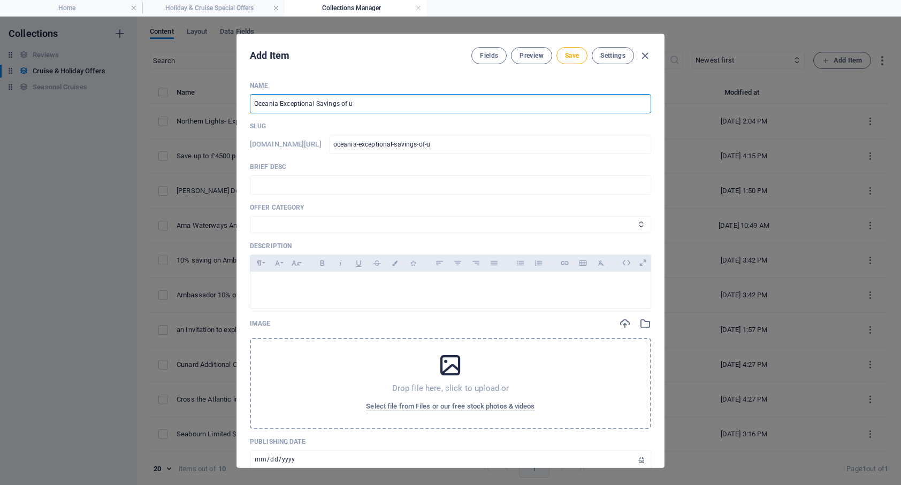
type input "oceania-exceptional-savings-of-up"
type input "Oceania Exceptional Savings of up,t"
type input "oceania-exceptional-savings-of-up-t"
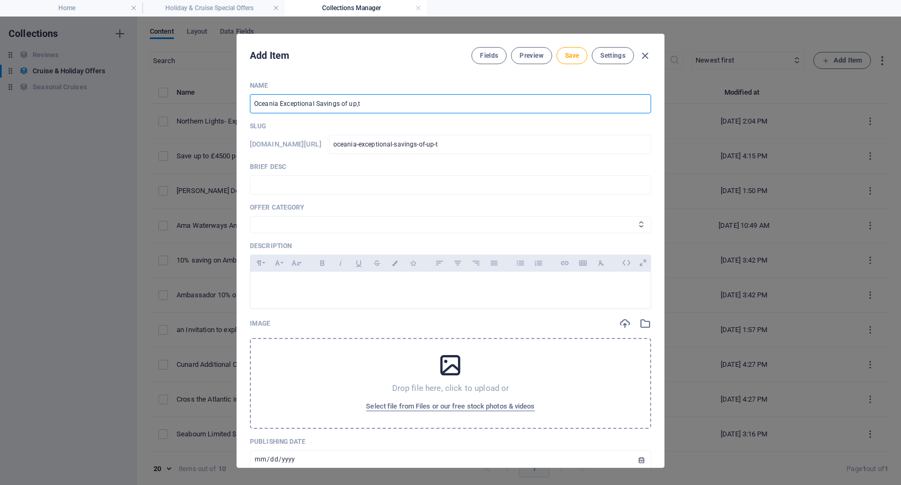
type input "Oceania Exceptional Savings of up,to"
type input "oceania-exceptional-savings-of-up-to"
type input "Oceania Exceptional Savings of up,t"
type input "oceania-exceptional-savings-of-up-t"
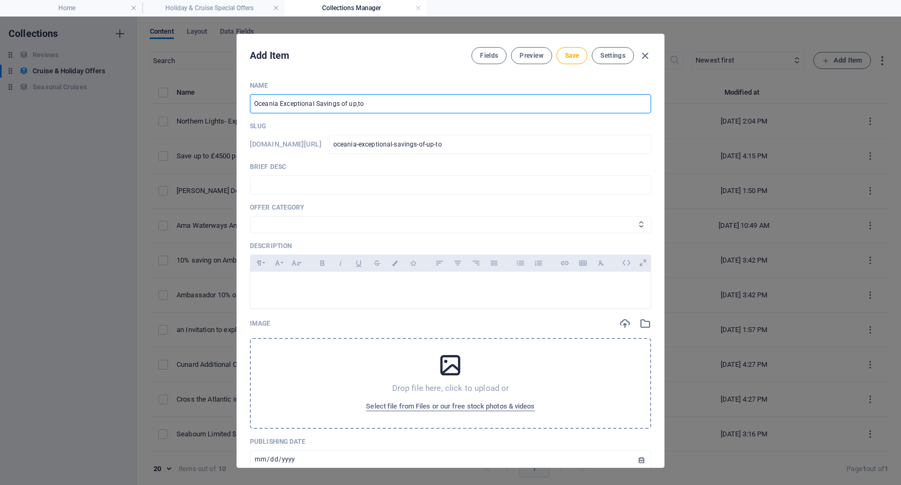
type input "oceania-exceptional-savings-of-up-t"
type input "Oceania Exceptional Savings of up,"
type input "oceania-exceptional-savings-of-up"
type input "Oceania Exceptional Savings of up t"
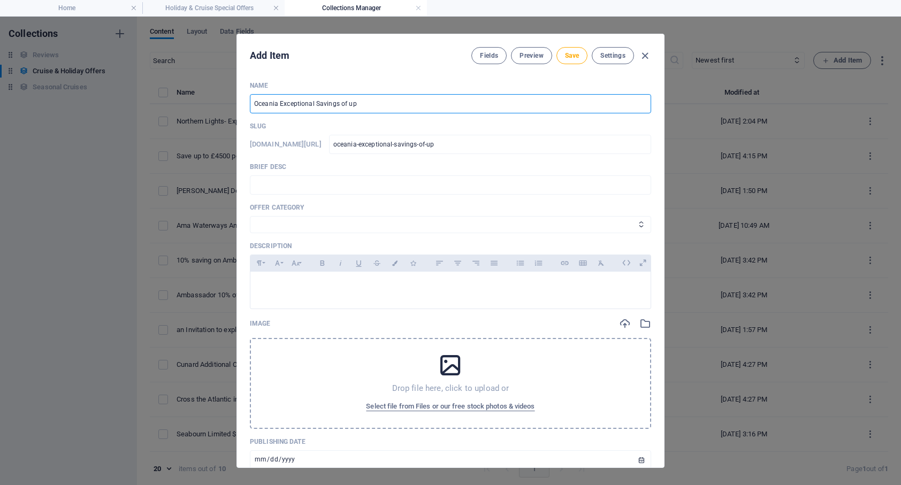
type input "oceania-exceptional-savings-of-up-t"
type input "Oceania Exceptional Savings of up to"
type input "oceania-exceptional-savings-of-up-to"
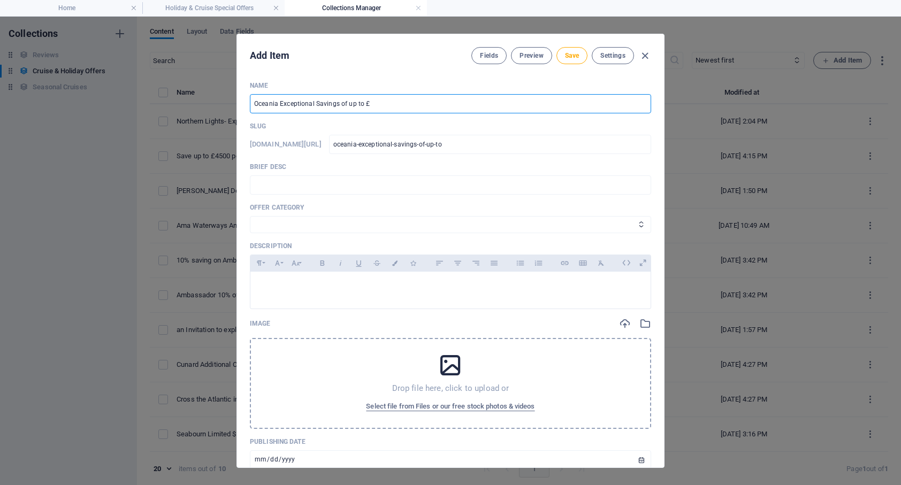
type input "Oceania Exceptional Savings of up to £5"
type input "oceania-exceptional-savings-of-up-to-5"
type input "Oceania Exceptional Savings of up to £5,8"
type input "oceania-exceptional-savings-of-up-to-5-8"
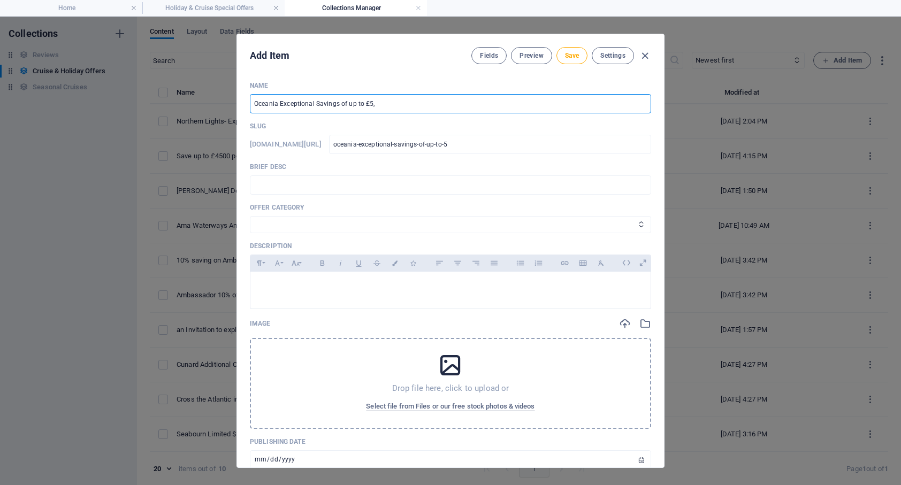
type input "oceania-exceptional-savings-of-up-to-5-8"
type input "Oceania Exceptional Savings of up to £5,80"
type input "oceania-exceptional-savings-of-up-to-5-80"
type input "Oceania Exceptional Savings of up to £5,800"
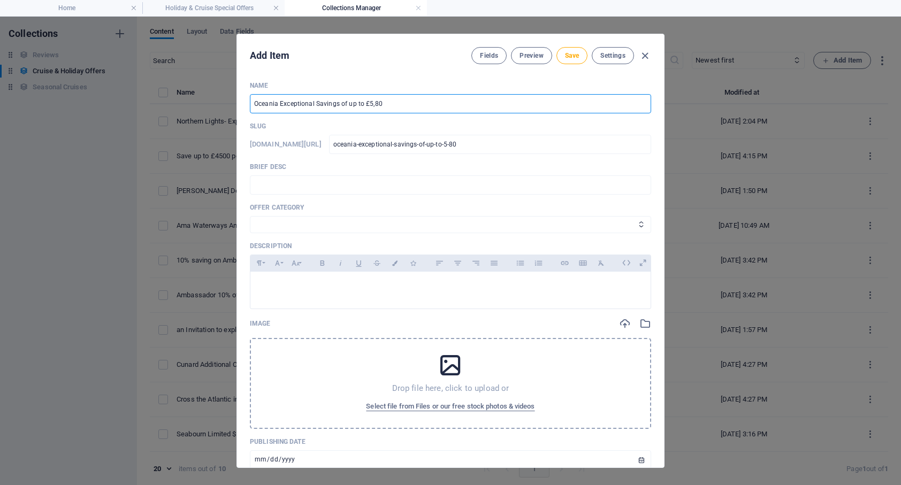
type input "oceania-exceptional-savings-of-up-to-5-800"
type input "Oceania Exceptional Savings of up to £5,800"
click at [286, 185] on input "text" at bounding box center [450, 184] width 401 height 19
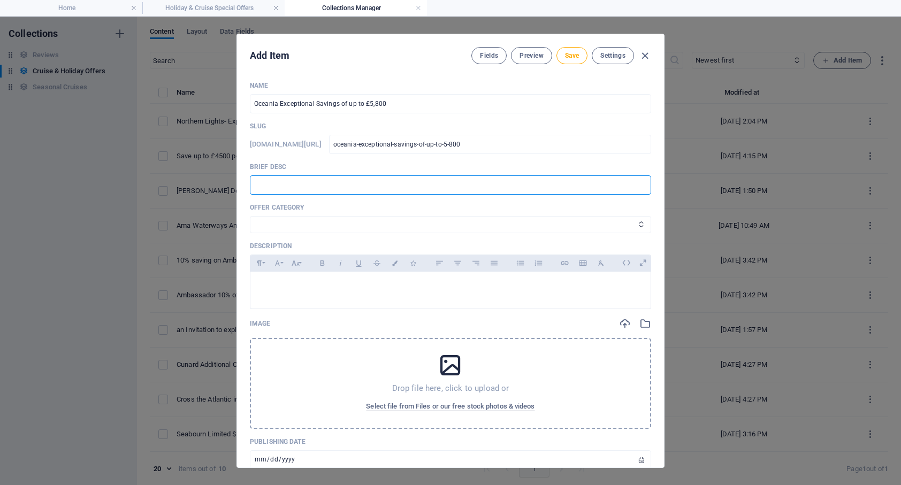
paste input "Embark on an unforgettable journey with our special limited-time offer, Excepti…"
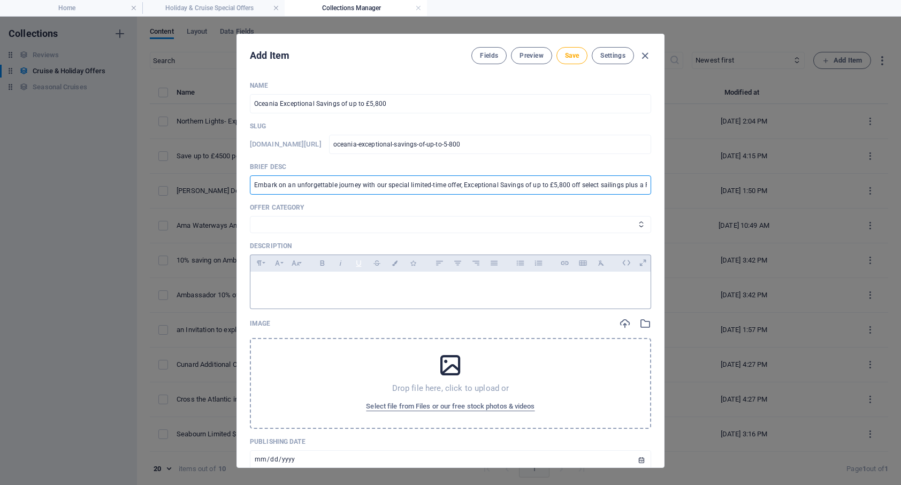
scroll to position [0, 685]
type input "Embark on an unforgettable journey with our special limited-time offer, Excepti…"
click at [320, 227] on select "Cruise Offers Themed Cruises Land Offers" at bounding box center [450, 224] width 401 height 17
select select "Cruise Offers"
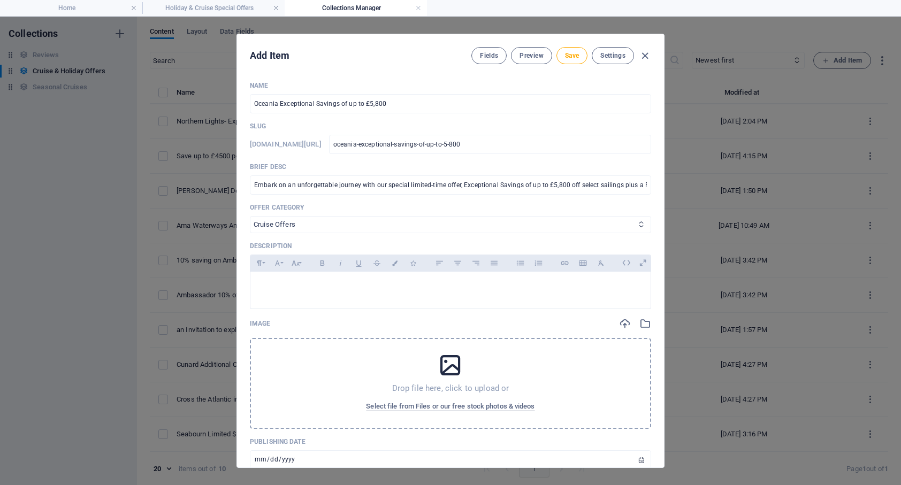
click at [250, 216] on select "Cruise Offers Themed Cruises Land Offers" at bounding box center [450, 224] width 401 height 17
click at [291, 287] on p at bounding box center [450, 285] width 383 height 10
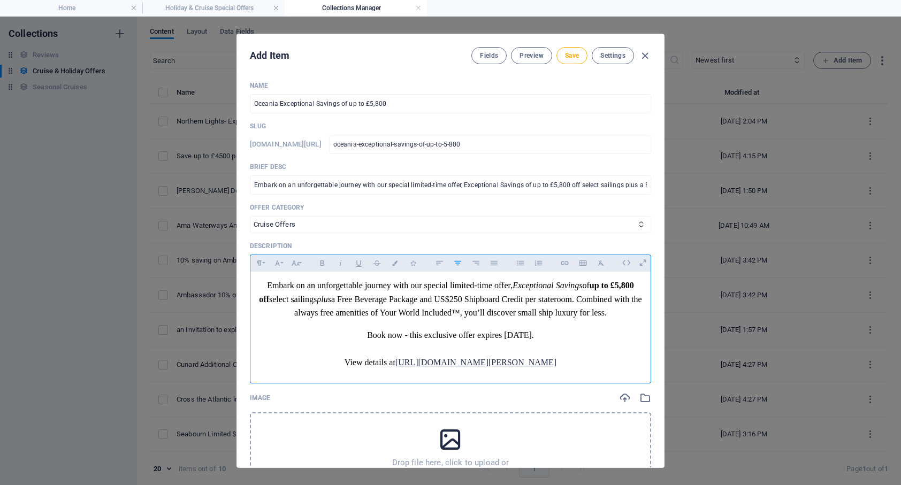
scroll to position [15, 0]
drag, startPoint x: 472, startPoint y: 367, endPoint x: 319, endPoint y: 349, distance: 154.0
click at [319, 356] on p "View details at [URL][DOMAIN_NAME][PERSON_NAME]" at bounding box center [450, 363] width 383 height 14
drag, startPoint x: 484, startPoint y: 362, endPoint x: 408, endPoint y: 359, distance: 76.0
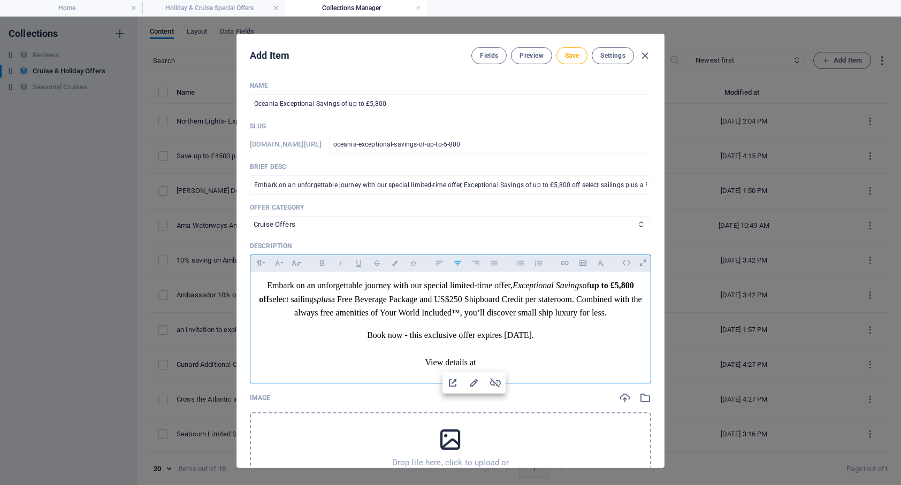
click at [408, 359] on p "View details at ​" at bounding box center [450, 363] width 383 height 14
drag, startPoint x: 511, startPoint y: 363, endPoint x: 392, endPoint y: 361, distance: 118.8
click at [392, 361] on p "​Click to view all Oceania Offers ​" at bounding box center [450, 363] width 383 height 14
click at [563, 262] on icon "button" at bounding box center [564, 263] width 9 height 13
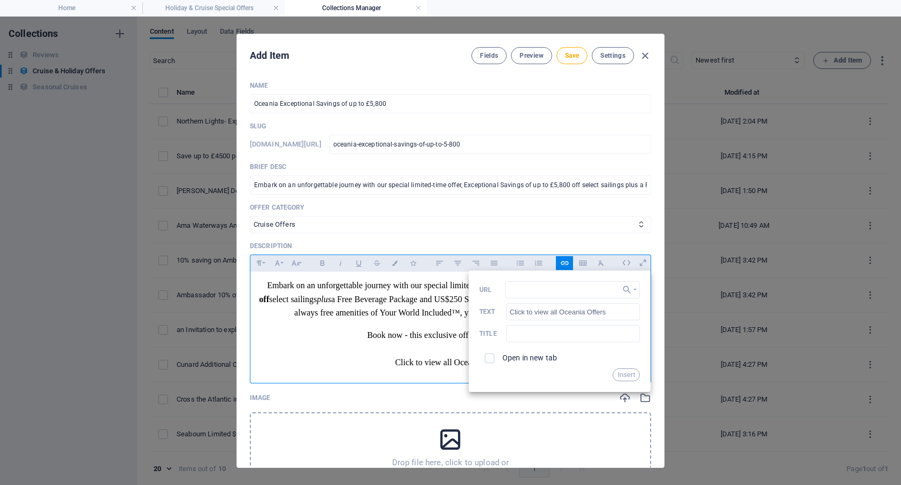
type input "[URL][DOMAIN_NAME][PERSON_NAME]"
click at [619, 375] on button "Insert" at bounding box center [626, 375] width 27 height 13
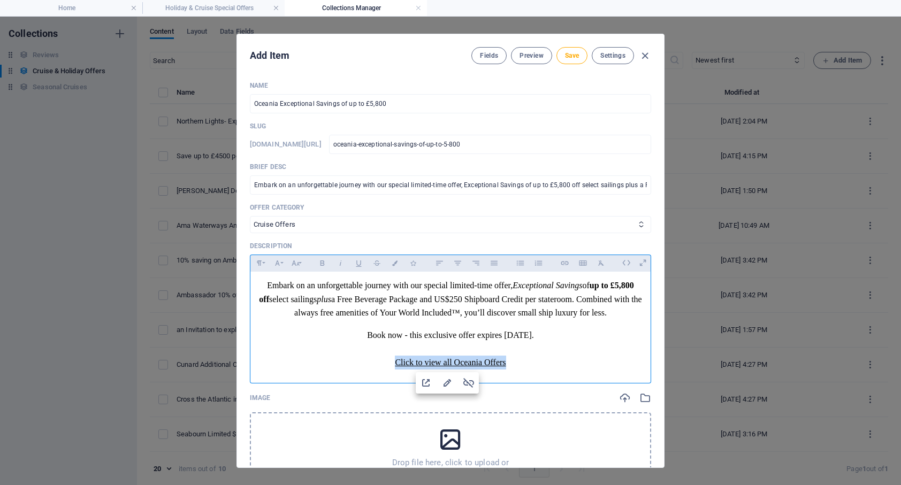
scroll to position [0, 0]
click at [568, 365] on p "​ Click to view all Oceania Offers ​" at bounding box center [450, 363] width 383 height 14
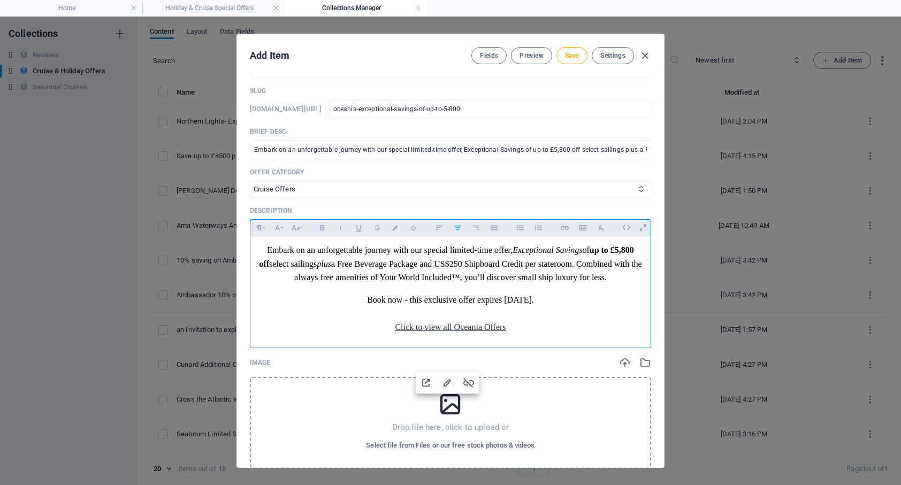
scroll to position [85, 0]
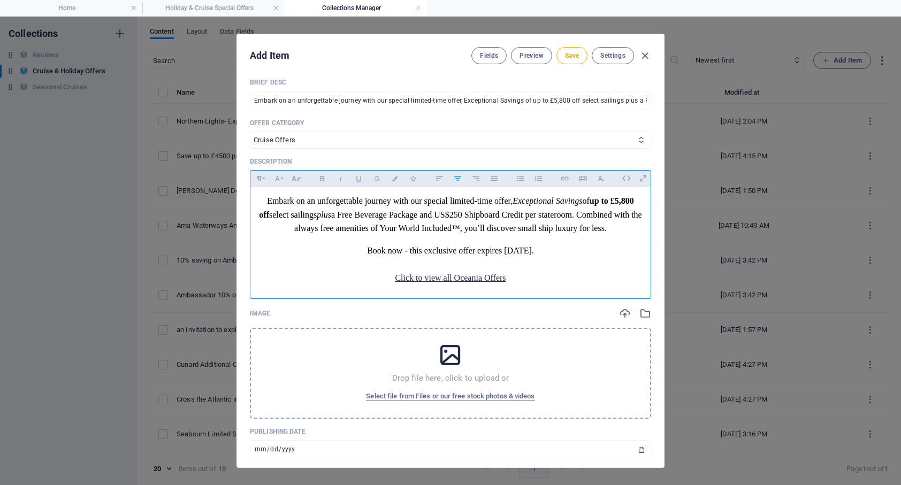
click at [563, 250] on p "Book now - this exclusive offer expires [DATE]." at bounding box center [450, 251] width 383 height 14
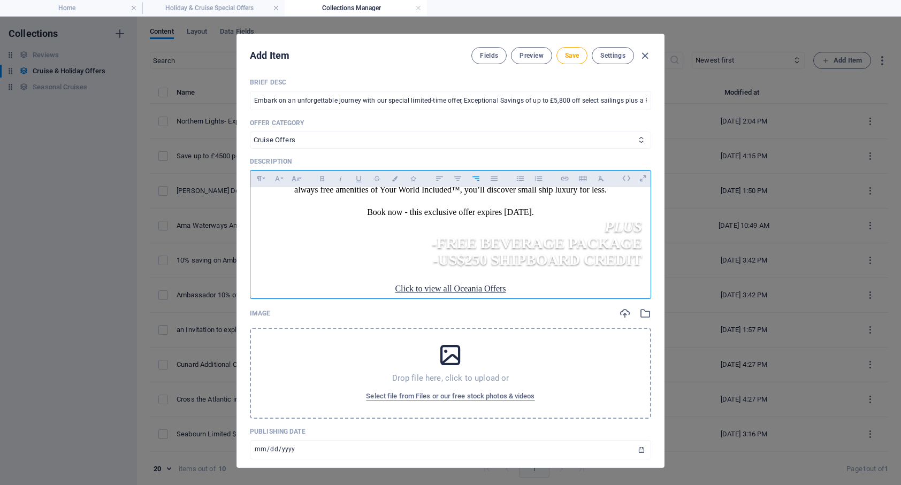
scroll to position [40, 0]
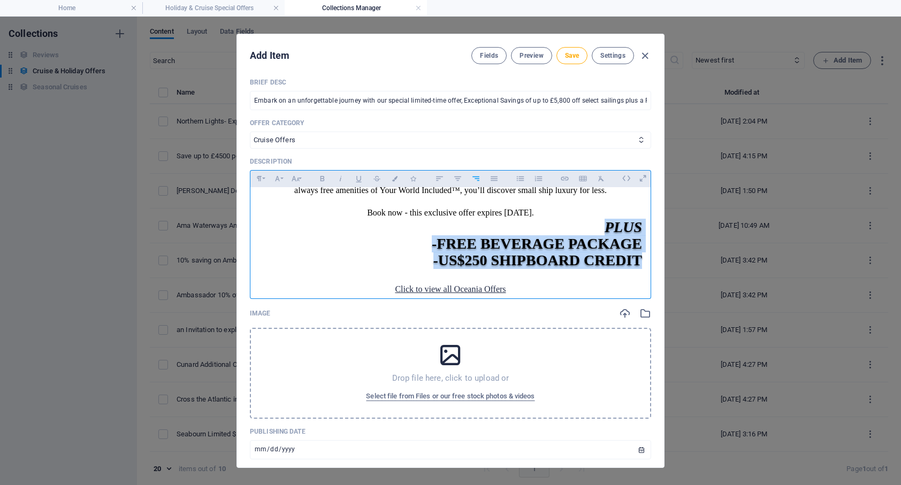
drag, startPoint x: 587, startPoint y: 224, endPoint x: 639, endPoint y: 263, distance: 65.0
click at [639, 263] on div "Embark on an unforgettable journey with our special limited-time offer, Excepti…" at bounding box center [450, 226] width 400 height 157
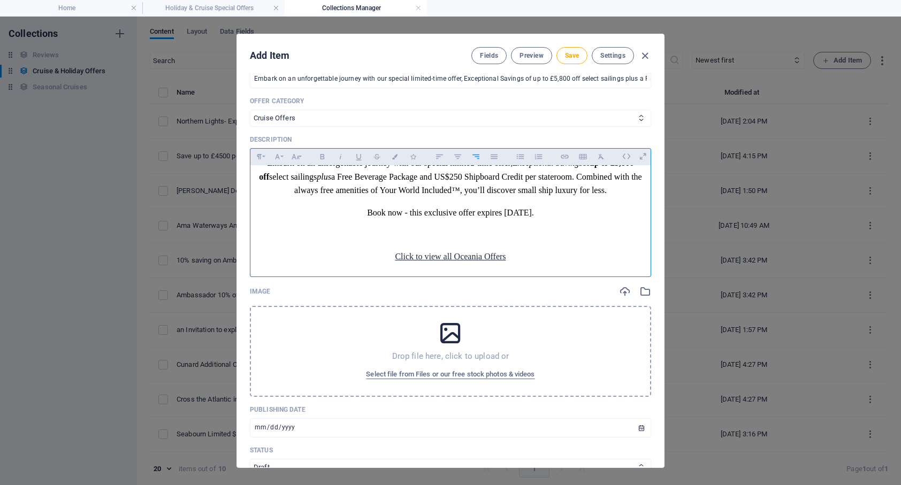
scroll to position [0, 3]
drag, startPoint x: 349, startPoint y: 245, endPoint x: 253, endPoint y: 220, distance: 99.3
click at [253, 220] on div "Embark on an unforgettable journey with our special limited-time offer, Excepti…" at bounding box center [450, 217] width 400 height 139
click at [395, 157] on icon "button" at bounding box center [395, 156] width 9 height 5
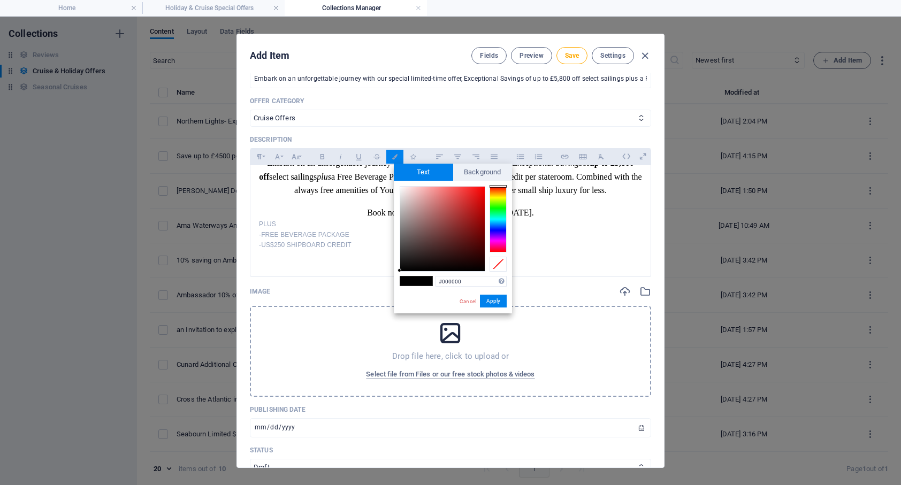
click at [411, 282] on span at bounding box center [408, 281] width 16 height 9
click at [491, 302] on button "Apply" at bounding box center [493, 301] width 27 height 13
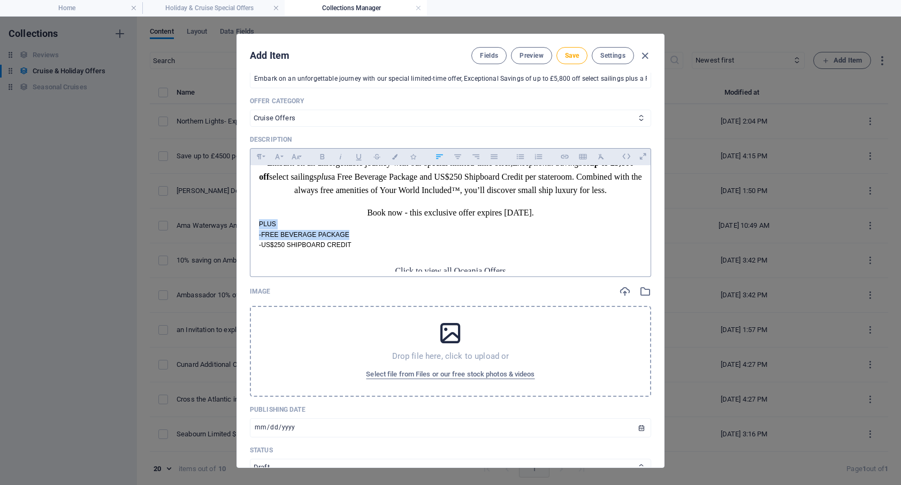
click at [462, 240] on p "-US$250 SHIPBOARD CREDIT" at bounding box center [450, 245] width 383 height 10
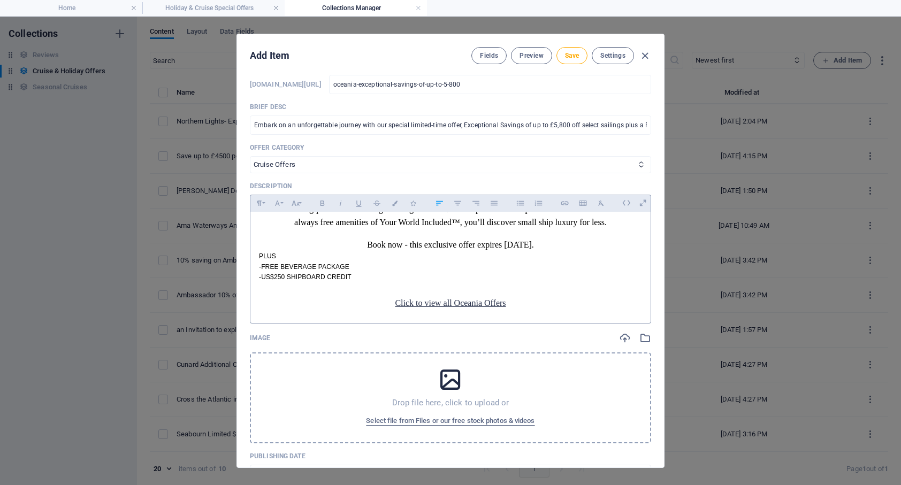
scroll to position [0, 0]
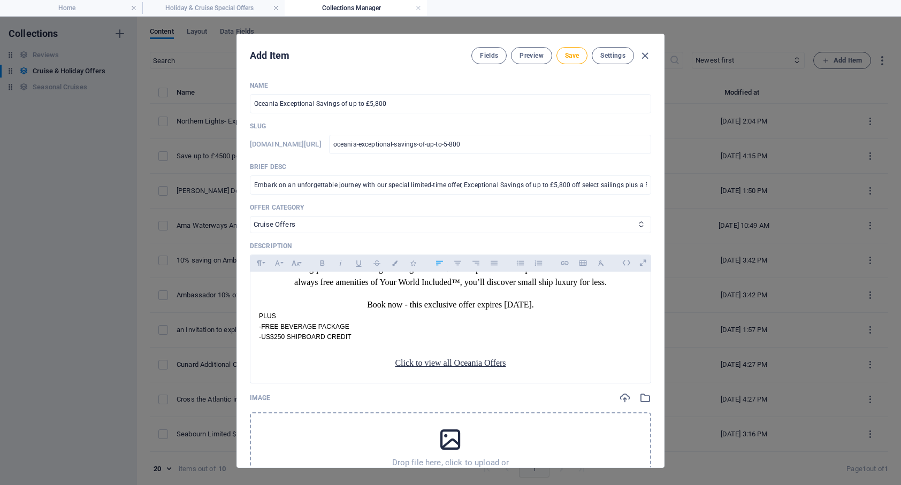
click at [445, 442] on icon at bounding box center [450, 439] width 27 height 27
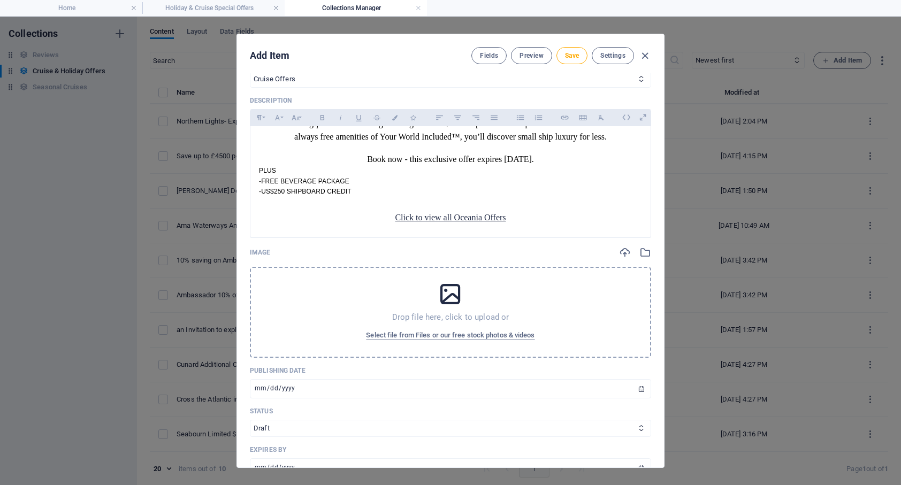
scroll to position [152, 0]
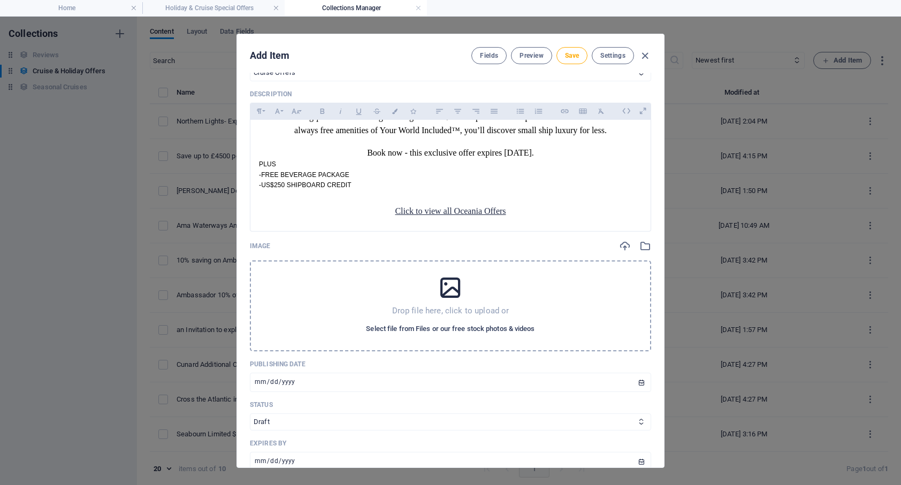
click at [474, 327] on span "Select file from Files or our free stock photos & videos" at bounding box center [450, 329] width 169 height 13
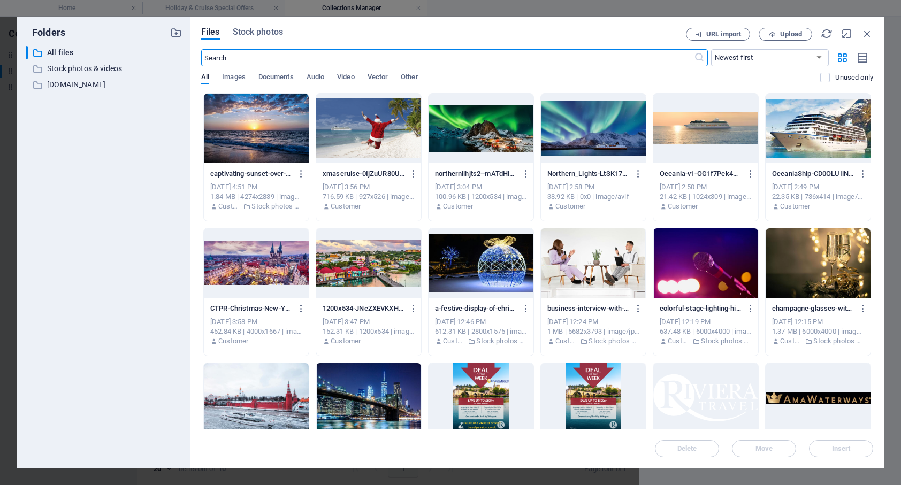
click at [254, 56] on input "text" at bounding box center [447, 57] width 493 height 17
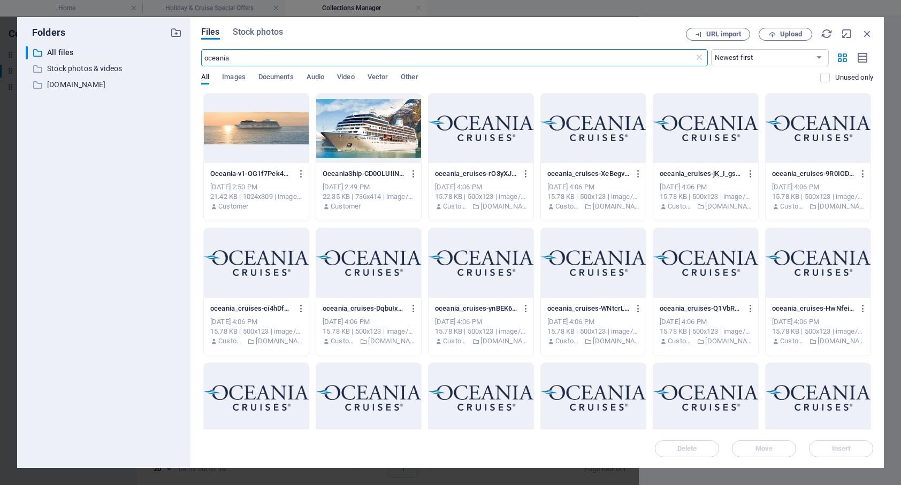
type input "oceania"
click at [482, 138] on div at bounding box center [481, 129] width 105 height 70
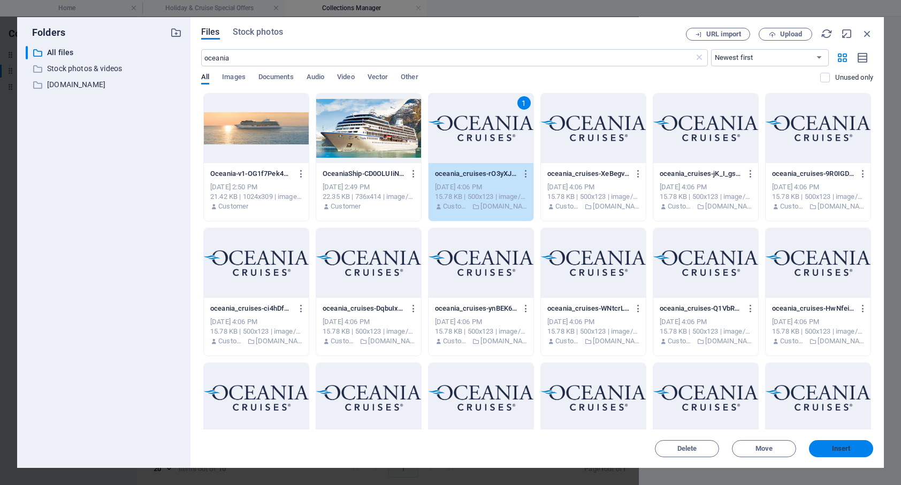
click at [841, 452] on span "Insert" at bounding box center [841, 449] width 19 height 6
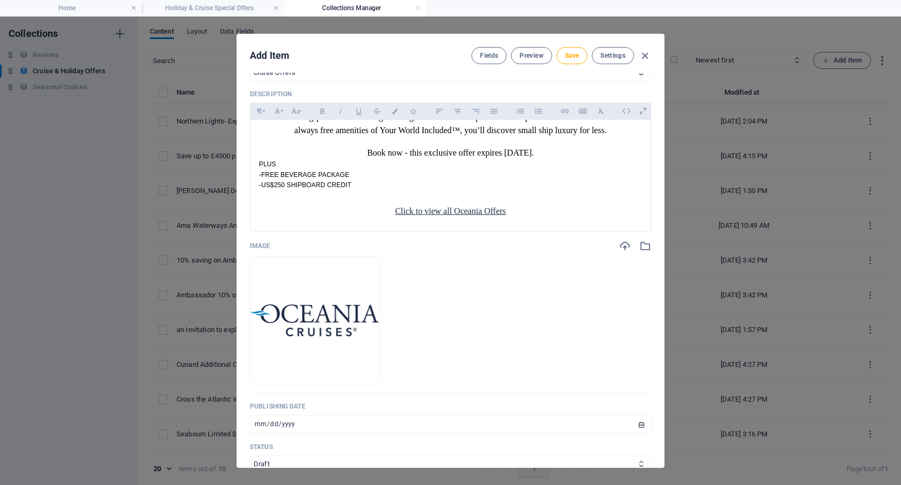
scroll to position [321, 0]
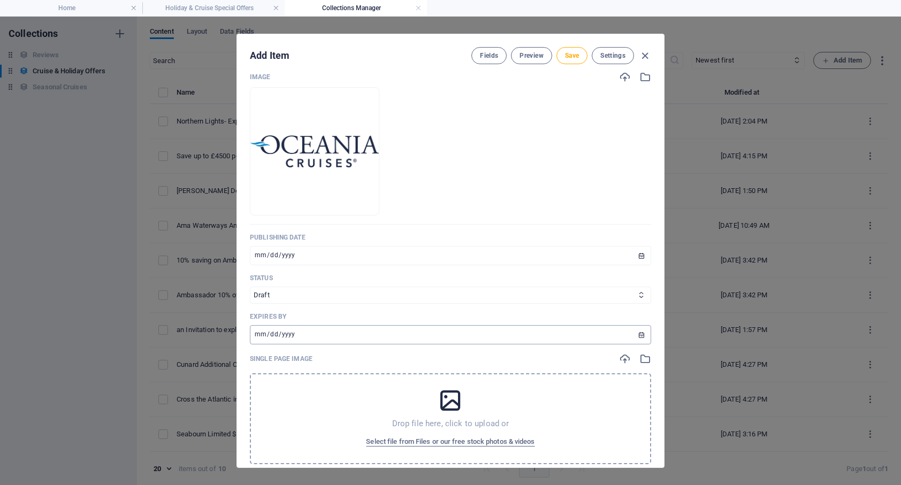
click at [308, 336] on input "[DATE]" at bounding box center [450, 334] width 401 height 19
click at [636, 337] on input "[DATE]" at bounding box center [450, 334] width 401 height 19
type input "[DATE]"
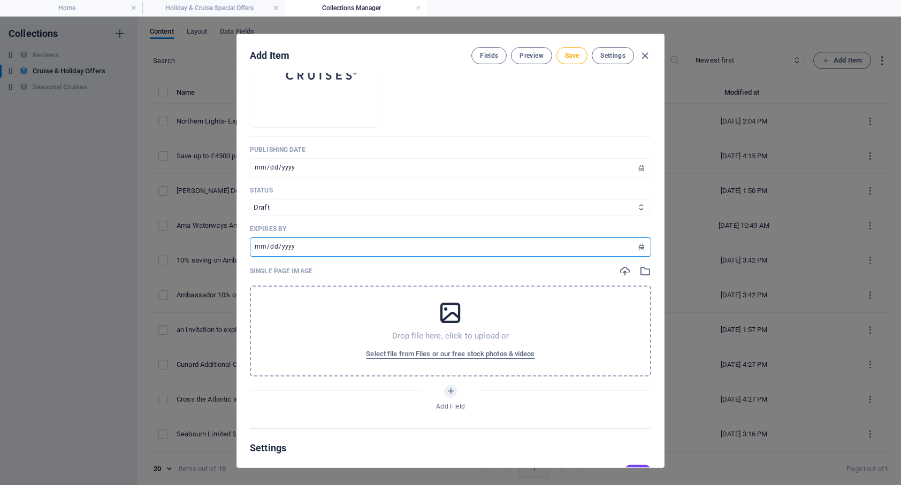
scroll to position [469, 0]
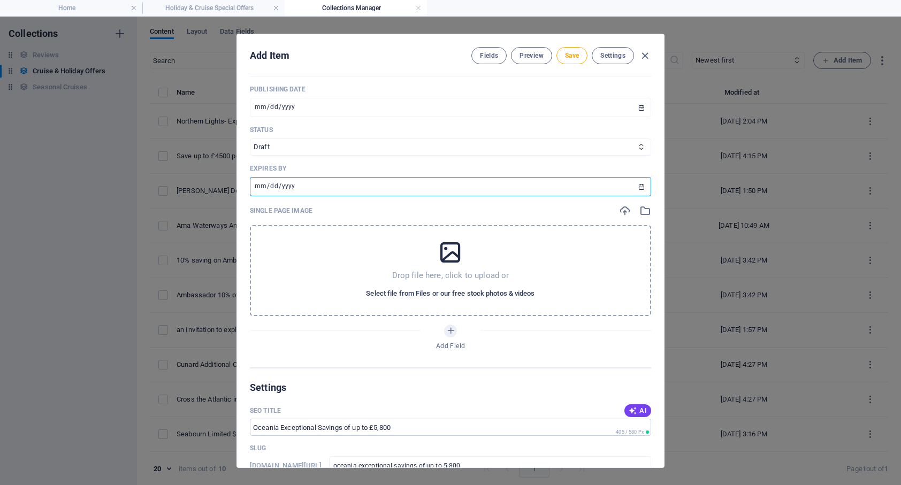
click at [447, 295] on span "Select file from Files or our free stock photos & videos" at bounding box center [450, 293] width 169 height 13
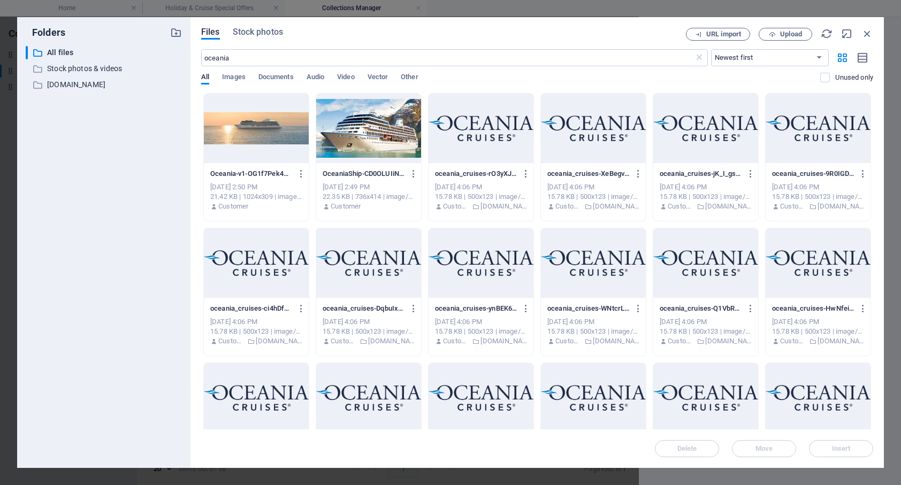
click at [353, 139] on div at bounding box center [368, 129] width 105 height 70
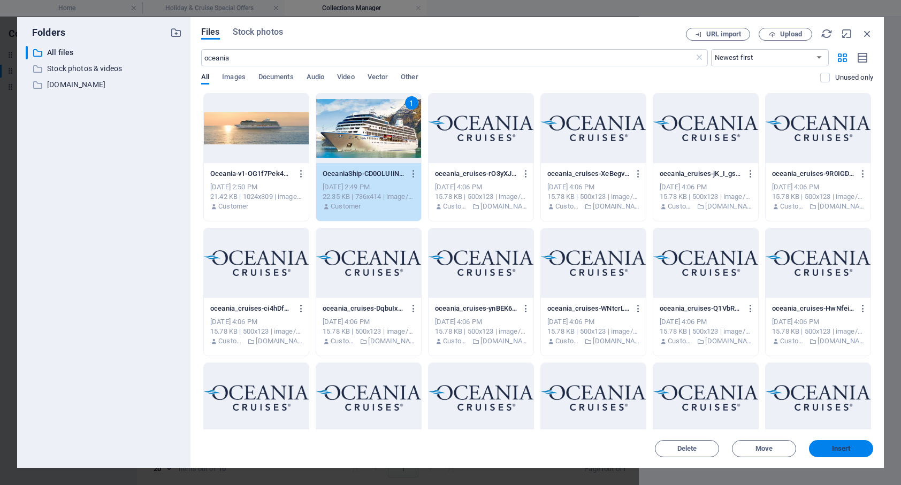
click at [841, 446] on span "Insert" at bounding box center [841, 449] width 19 height 6
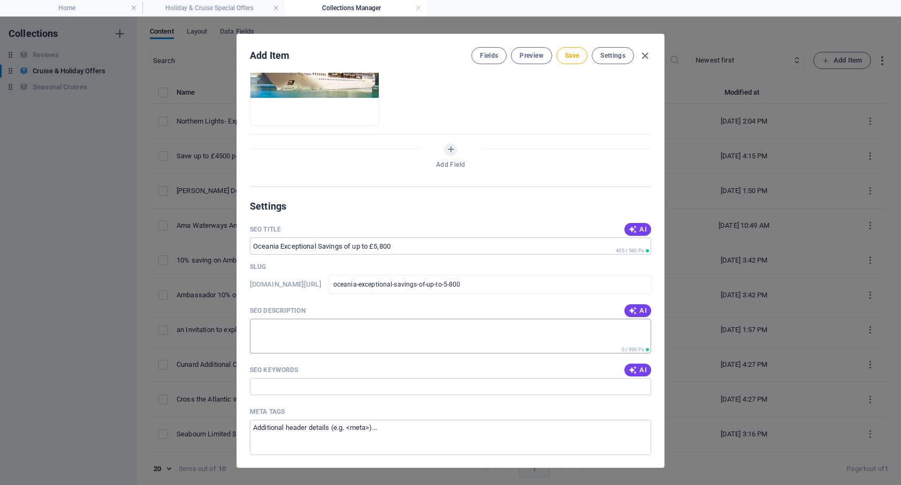
scroll to position [700, 0]
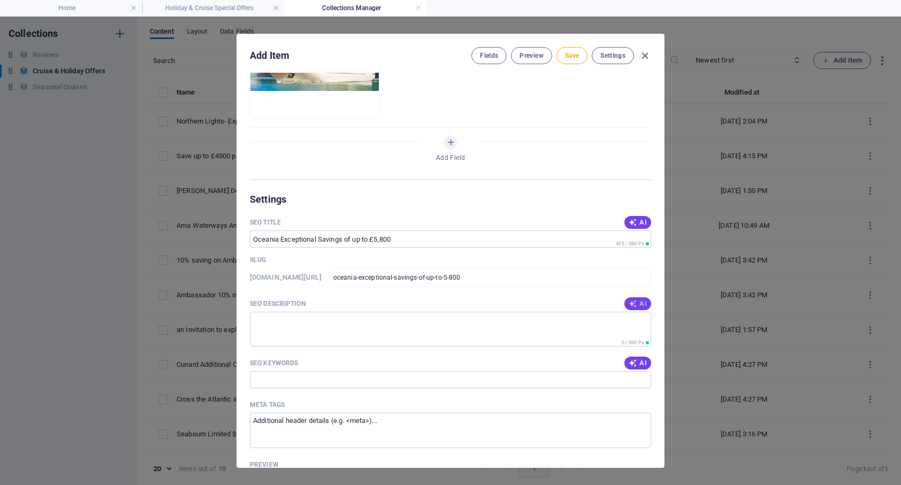
click at [638, 304] on span "AI" at bounding box center [638, 304] width 18 height 9
type textarea "Discover exceptional savings of up to £5,800 on select Oceania sailings, plus f…"
click at [635, 364] on span "AI" at bounding box center [638, 363] width 18 height 9
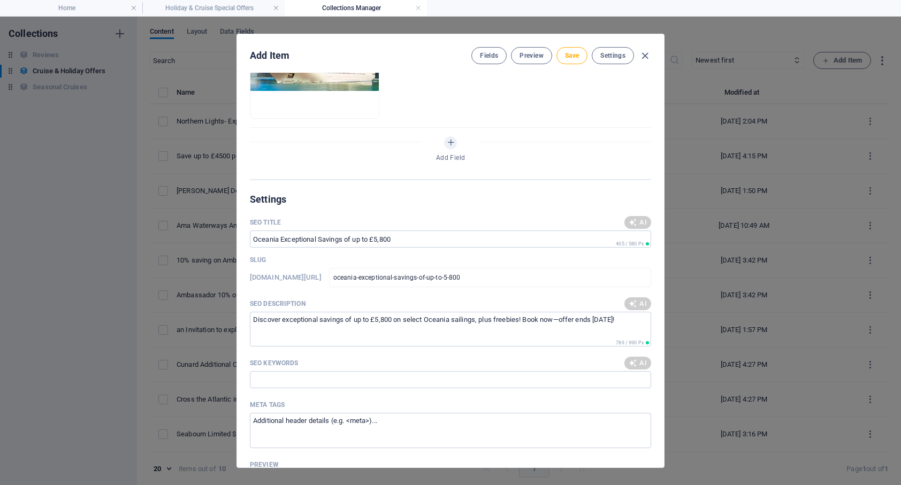
type input "Oceania cruises, exceptional savings on cruises, luxury cruise offers, small sh…"
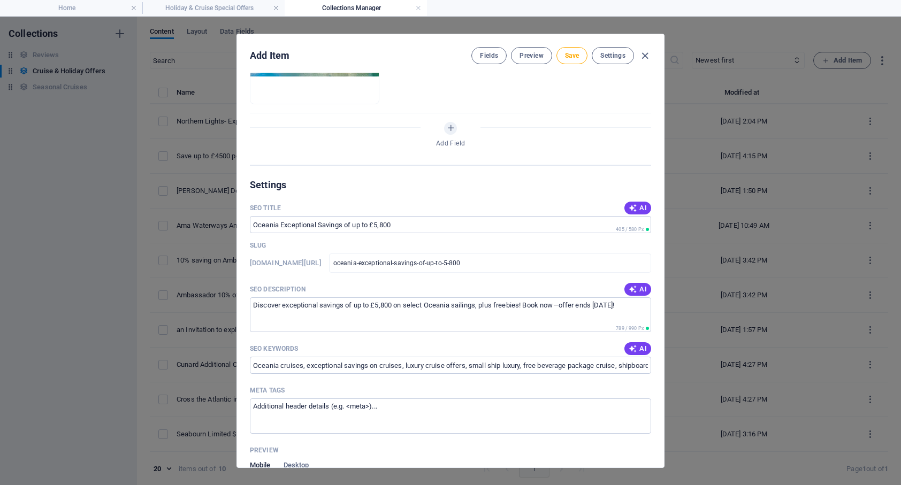
scroll to position [704, 0]
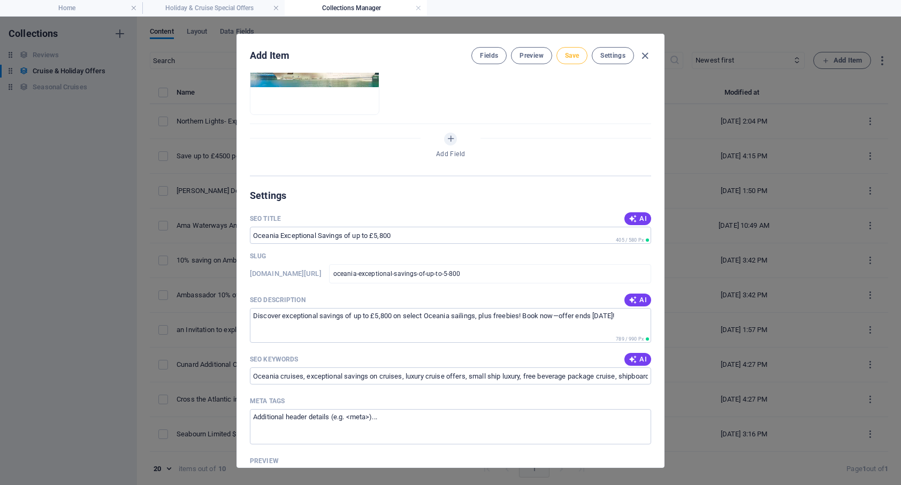
click at [572, 54] on span "Save" at bounding box center [572, 55] width 14 height 9
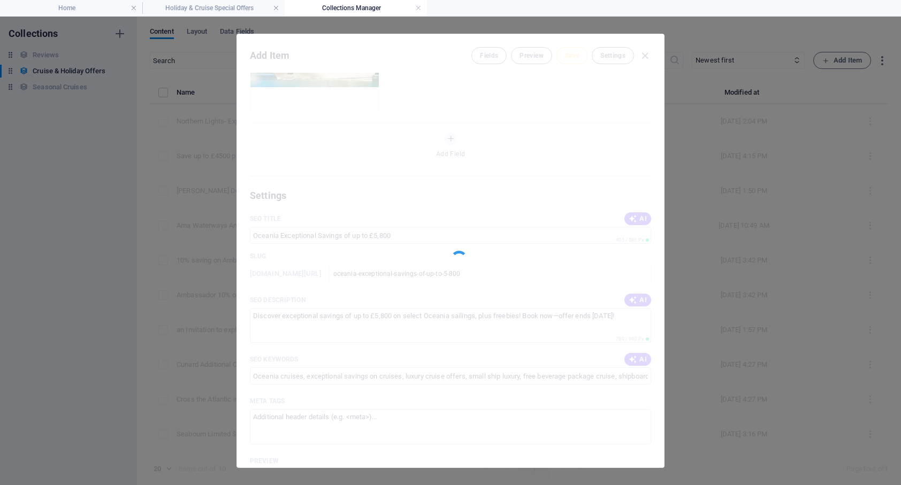
type input "oceania-exceptional-savings-of-up-to-5-800"
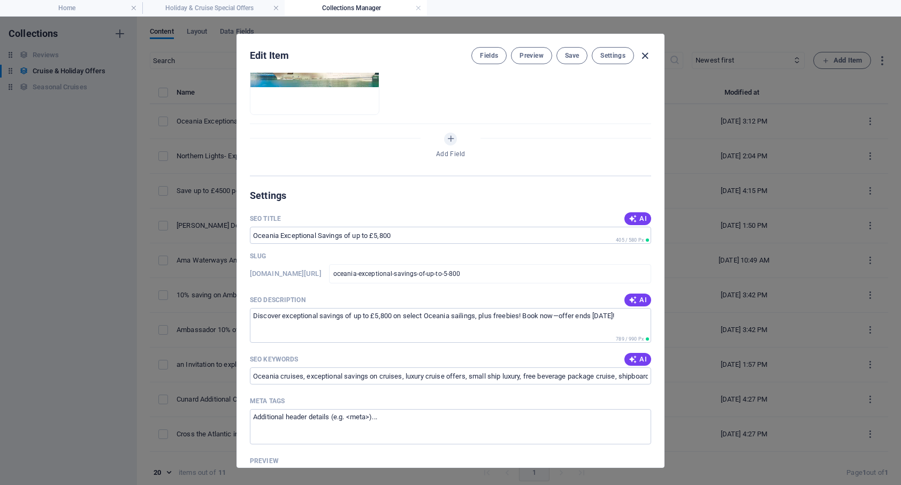
click at [645, 57] on icon "button" at bounding box center [645, 56] width 12 height 12
type input "[DATE]"
type input "oceania-exceptional-savings-of-up-to-5-800"
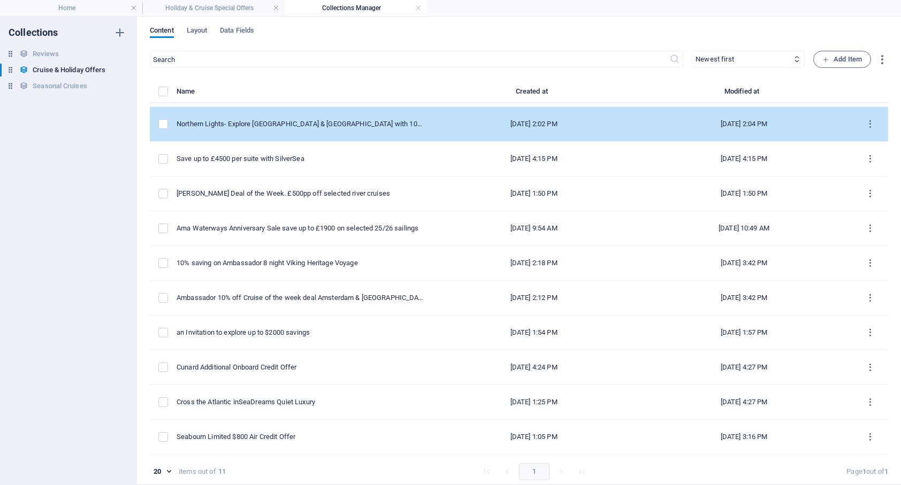
scroll to position [0, 0]
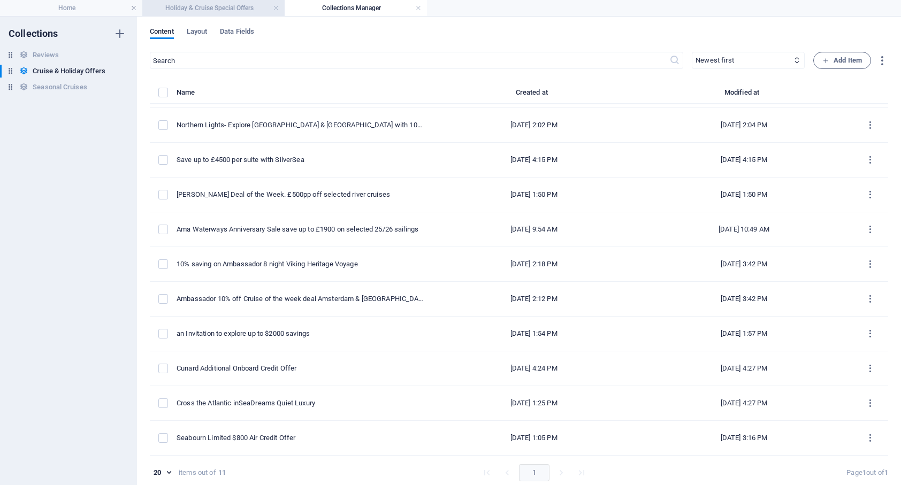
click at [226, 7] on h4 "Holiday & Cruise Special Offers" at bounding box center [213, 8] width 142 height 12
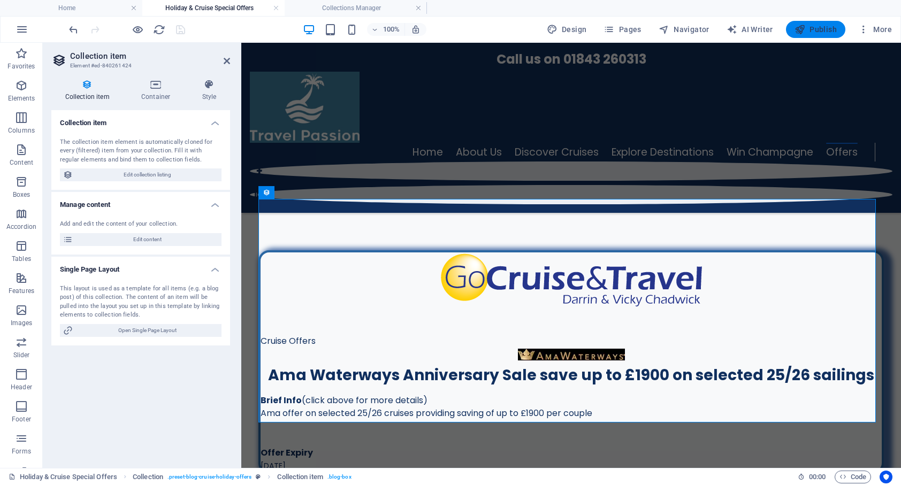
click at [819, 31] on span "Publish" at bounding box center [816, 29] width 42 height 11
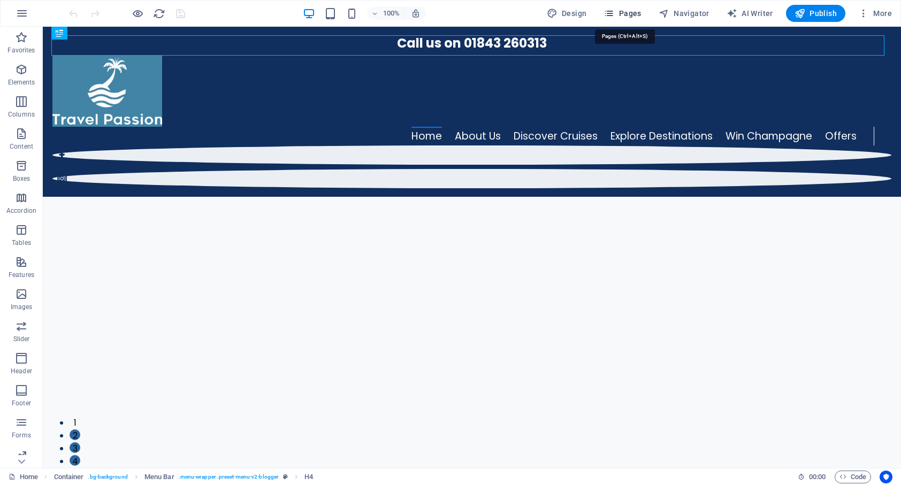
click at [635, 12] on span "Pages" at bounding box center [622, 13] width 37 height 11
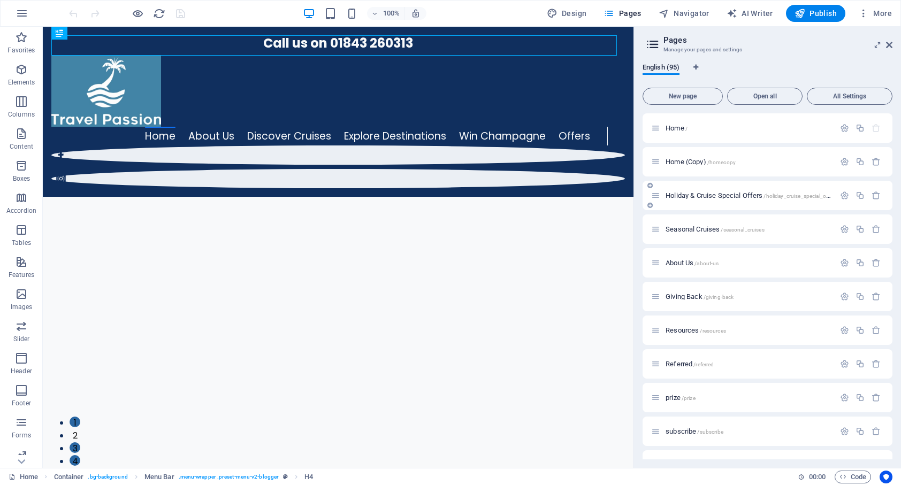
click at [699, 198] on span "Holiday & Cruise Special Offers /holiday_cruise_special_offers" at bounding box center [751, 196] width 171 height 8
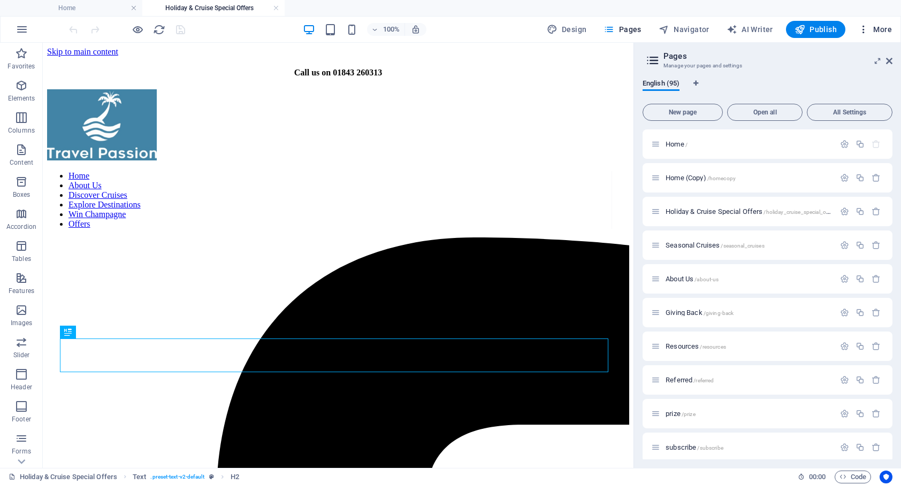
click at [882, 28] on span "More" at bounding box center [875, 29] width 34 height 11
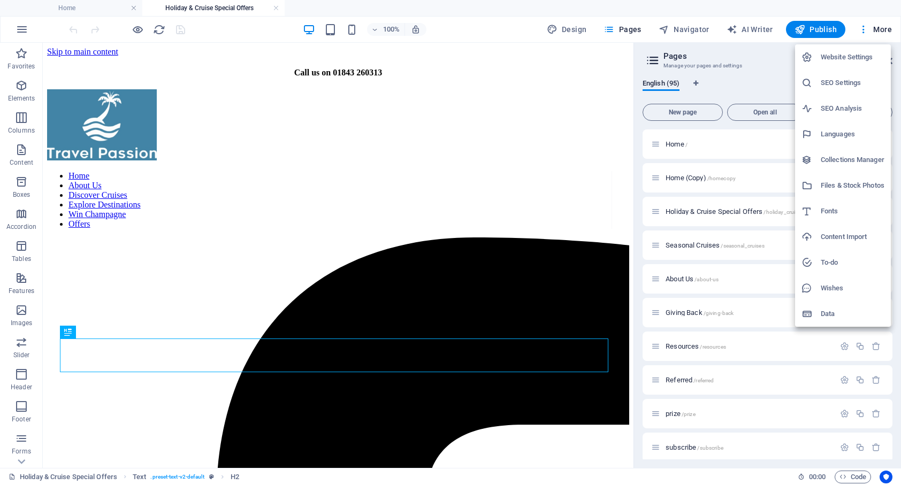
click at [830, 161] on h6 "Collections Manager" at bounding box center [853, 160] width 64 height 13
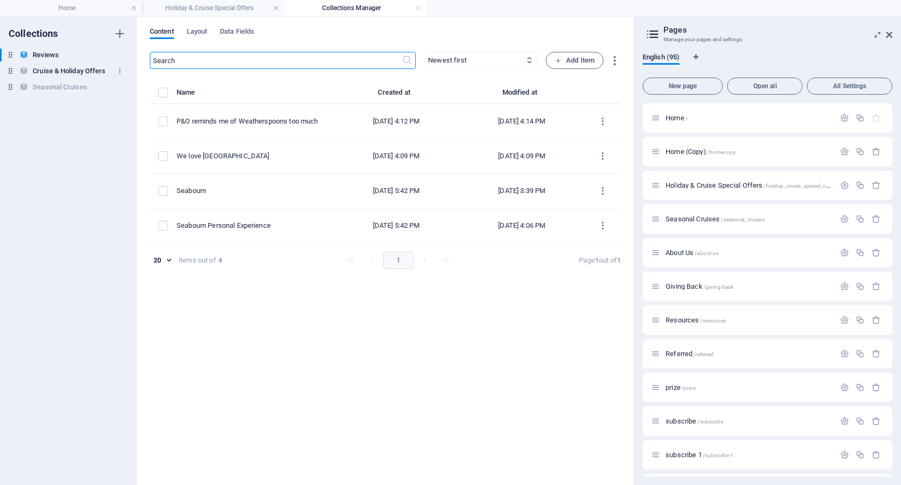
click at [71, 72] on h6 "Cruise & Holiday Offers" at bounding box center [69, 71] width 73 height 13
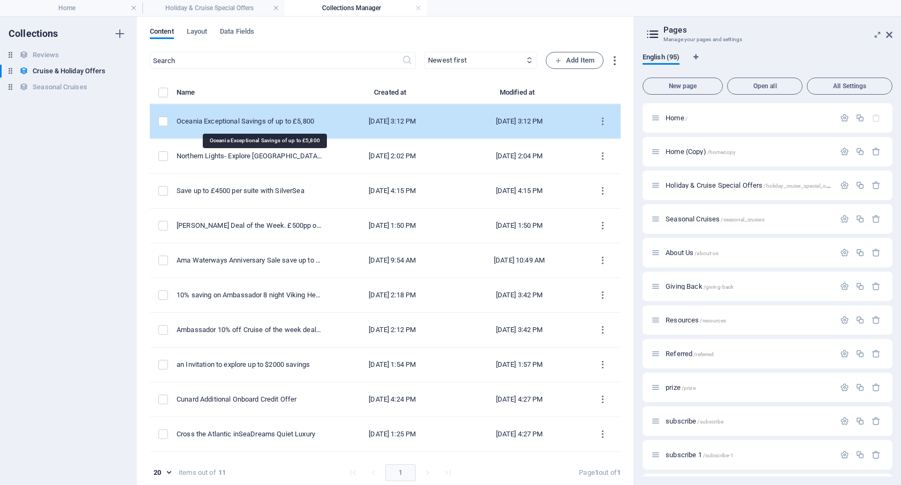
click at [256, 123] on div "Oceania Exceptional Savings of up to £5,800" at bounding box center [250, 122] width 146 height 10
select select "Cruise Offers"
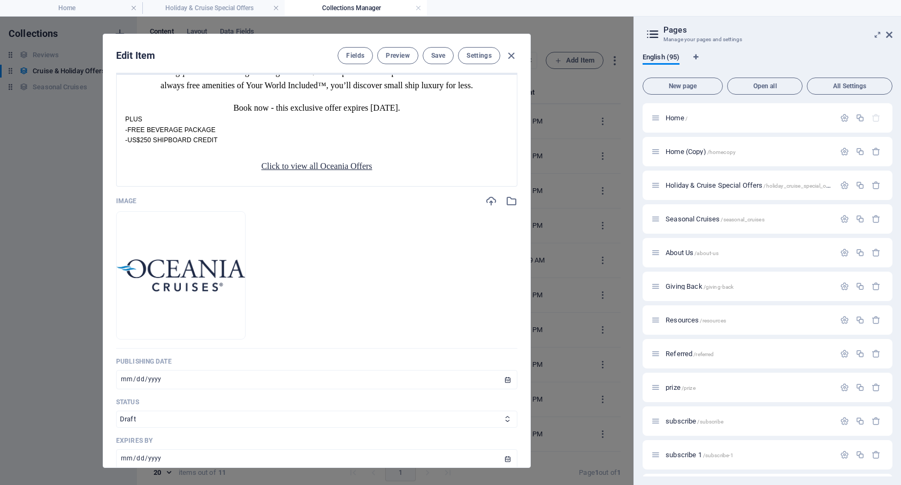
scroll to position [214, 0]
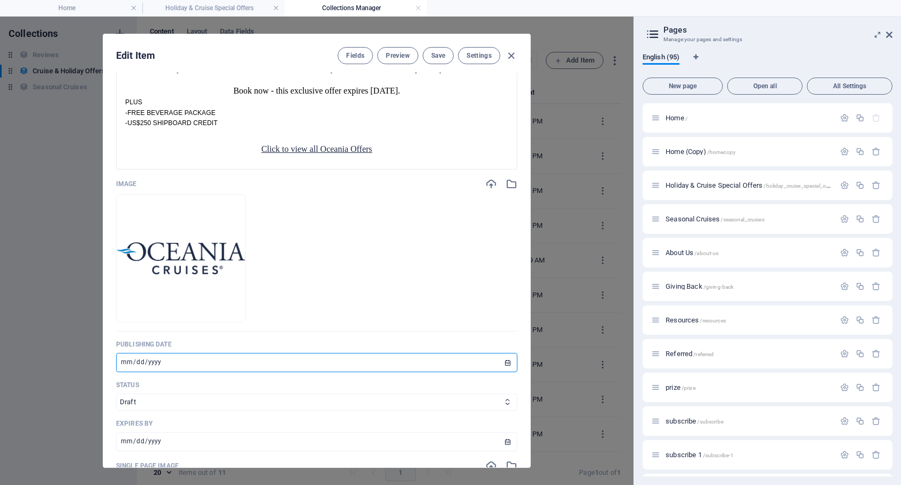
click at [187, 365] on input "[DATE]" at bounding box center [316, 362] width 401 height 19
click at [502, 364] on input "[DATE]" at bounding box center [316, 362] width 401 height 19
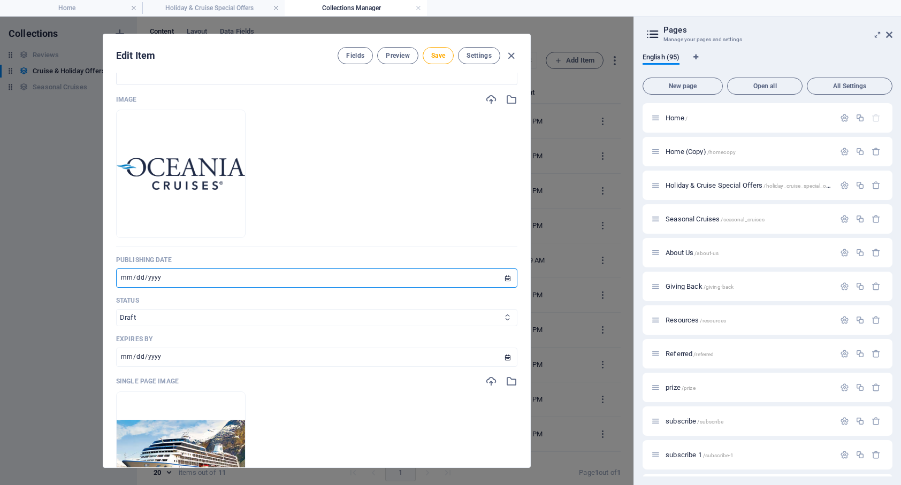
scroll to position [356, 0]
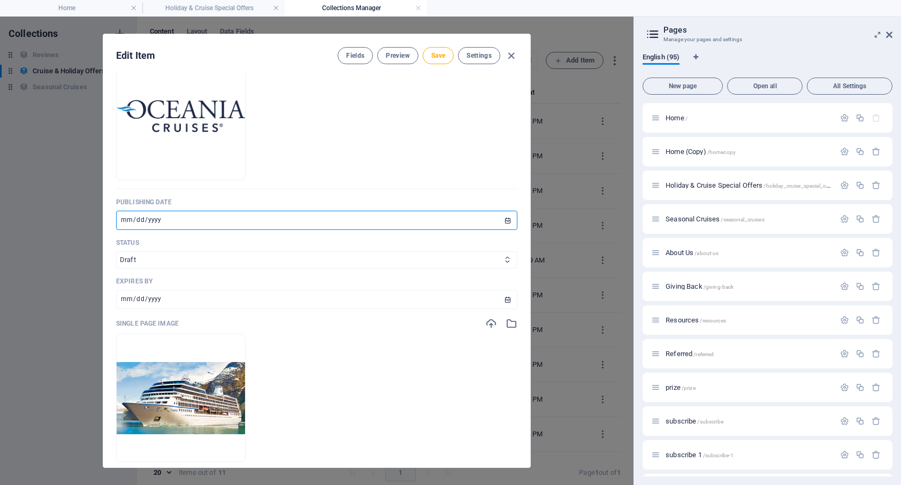
click at [273, 262] on select "Draft Published Expired" at bounding box center [316, 259] width 401 height 17
click at [312, 219] on input "[DATE]" at bounding box center [316, 220] width 401 height 19
click at [503, 220] on input "[DATE]" at bounding box center [316, 220] width 401 height 19
type input "[DATE]"
click at [196, 262] on select "Draft Published Expired" at bounding box center [316, 259] width 401 height 17
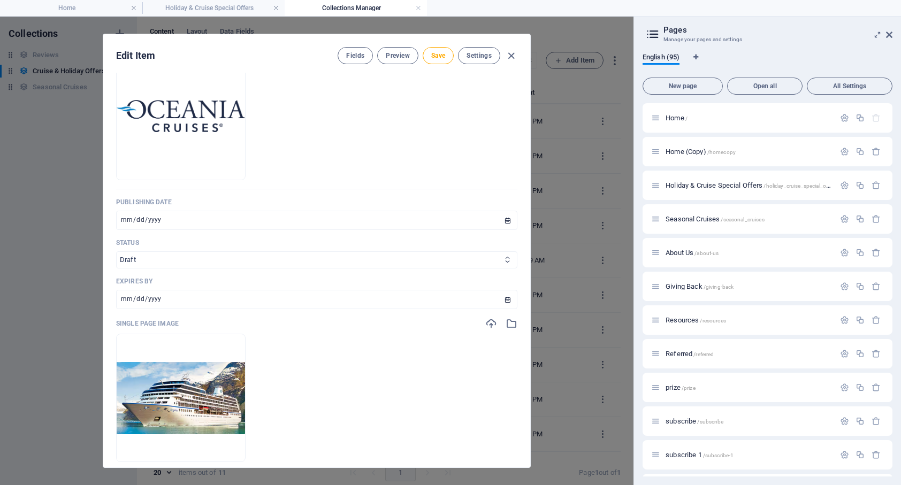
select select "Published"
click at [116, 251] on select "Draft Published Expired" at bounding box center [316, 259] width 401 height 17
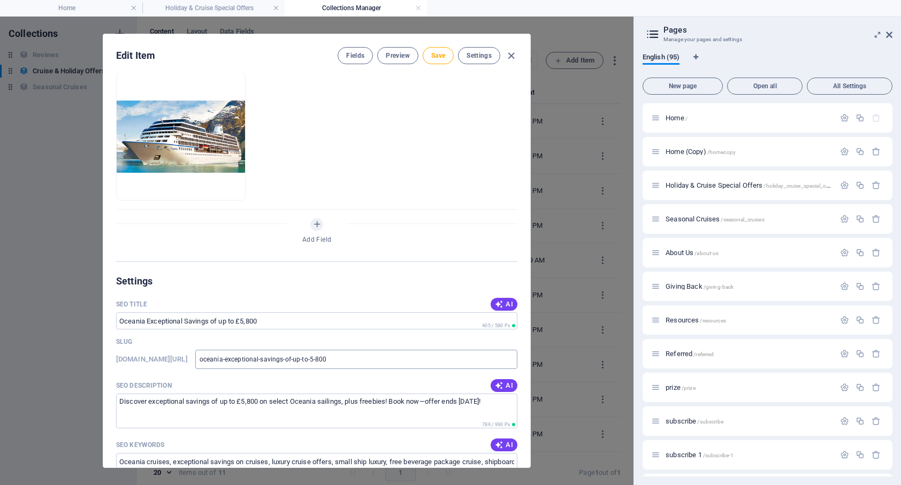
scroll to position [619, 0]
click at [441, 58] on span "Save" at bounding box center [438, 55] width 14 height 9
